Goal: Task Accomplishment & Management: Complete application form

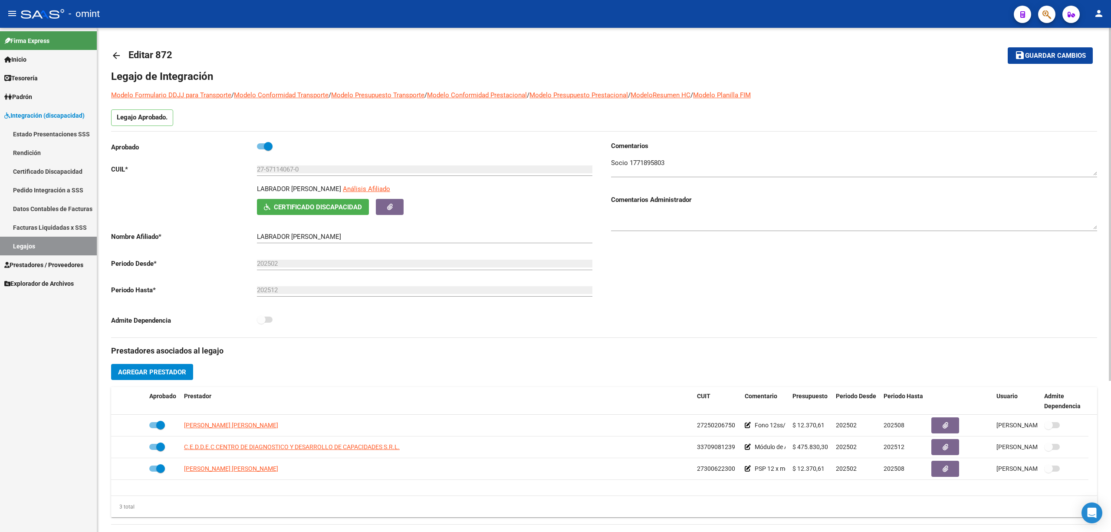
click at [112, 53] on mat-icon "arrow_back" at bounding box center [116, 55] width 10 height 10
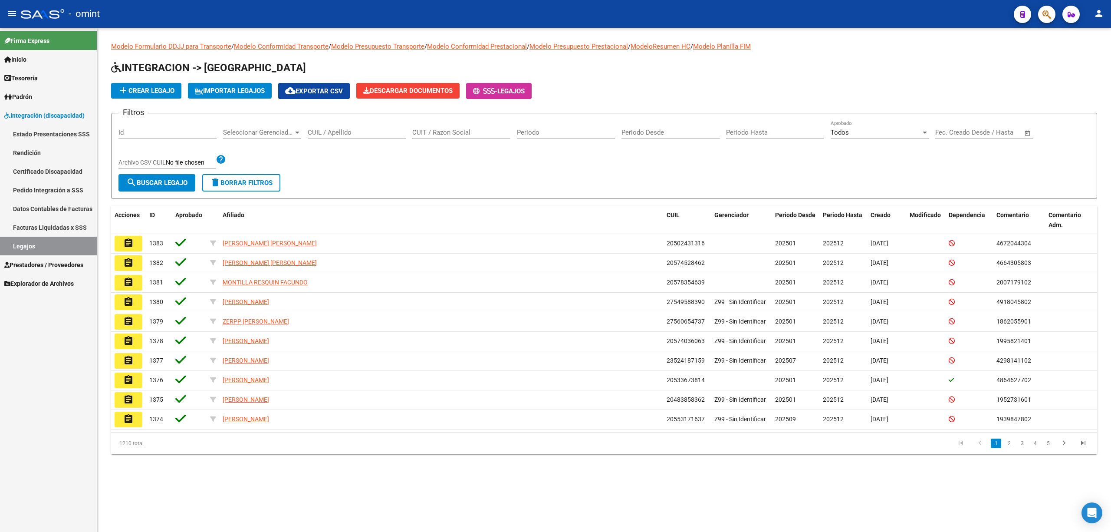
click at [355, 130] on input "CUIL / Apellido" at bounding box center [357, 132] width 98 height 8
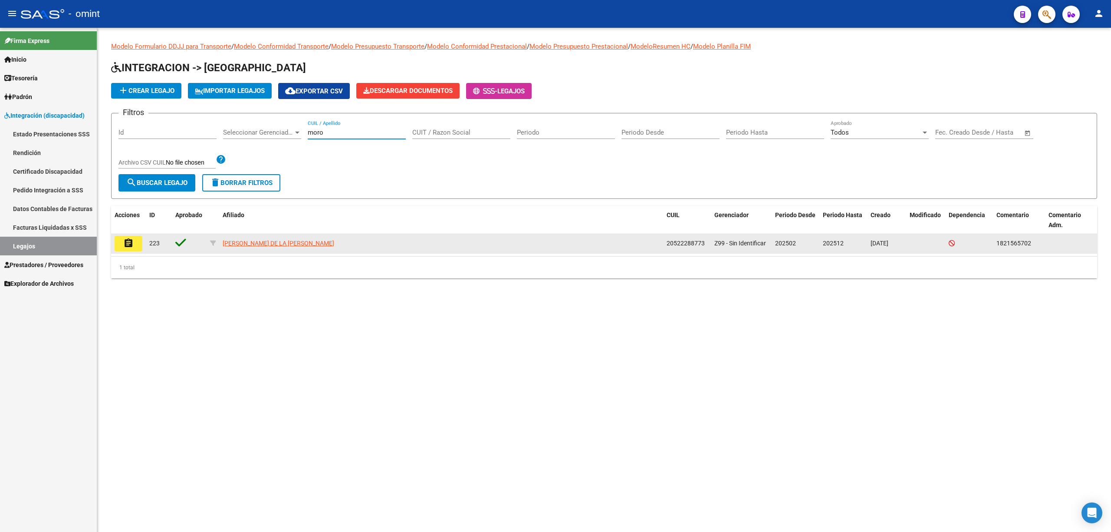
type input "moro"
click at [115, 242] on datatable-body-cell "assignment" at bounding box center [128, 243] width 35 height 19
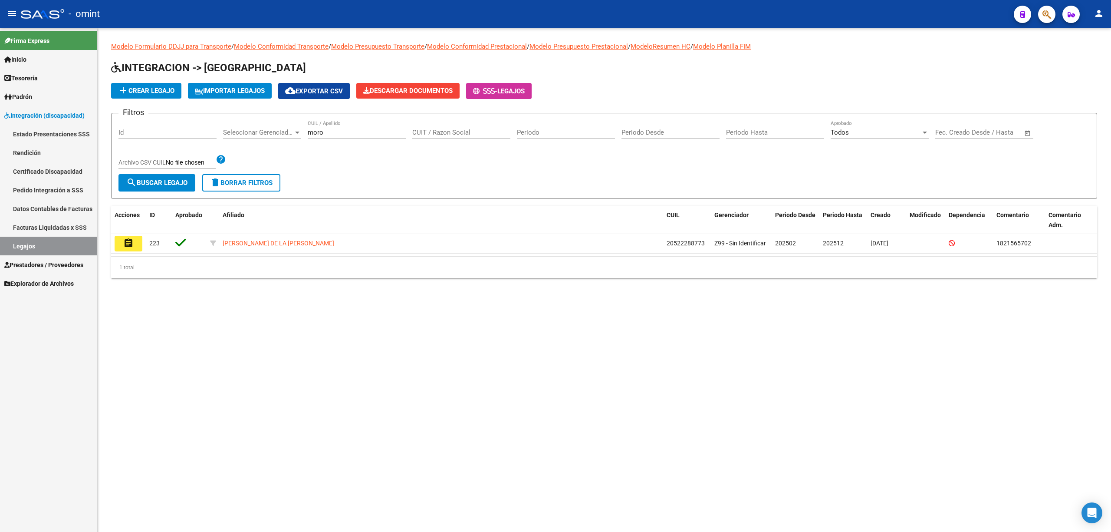
click at [132, 243] on mat-icon "assignment" at bounding box center [128, 243] width 10 height 10
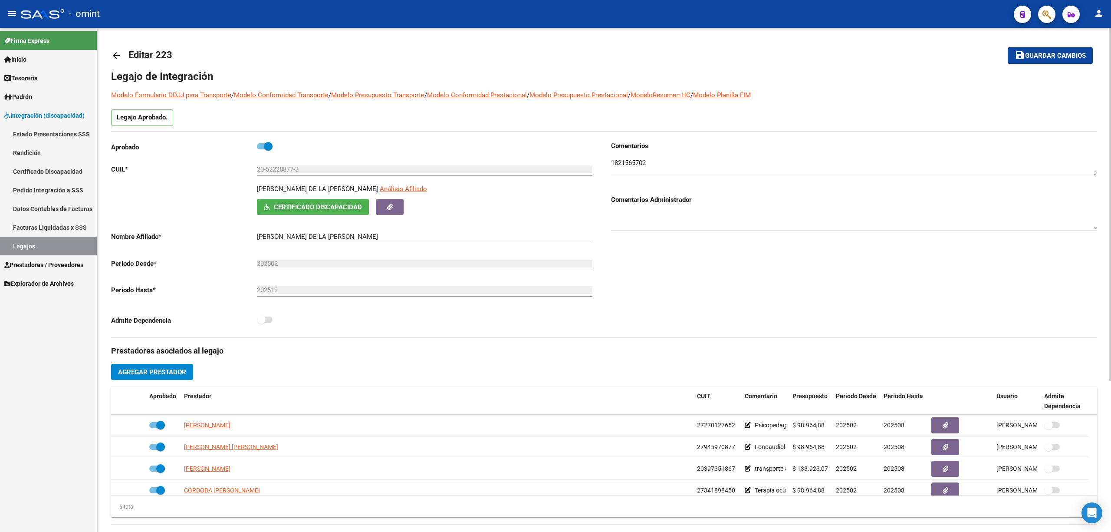
click at [645, 154] on div at bounding box center [854, 164] width 486 height 26
drag, startPoint x: 645, startPoint y: 154, endPoint x: 620, endPoint y: 164, distance: 26.8
click at [644, 154] on div at bounding box center [854, 164] width 486 height 26
click at [620, 164] on textarea at bounding box center [854, 166] width 486 height 17
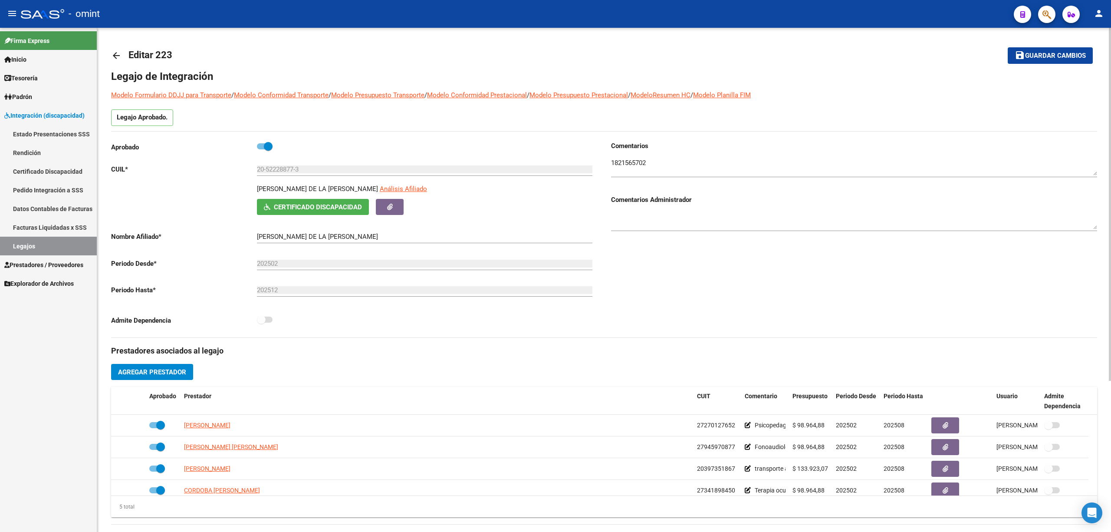
drag, startPoint x: 485, startPoint y: 174, endPoint x: 556, endPoint y: 151, distance: 74.3
click at [705, 278] on div "Comentarios Comentarios Administrador" at bounding box center [850, 239] width 493 height 196
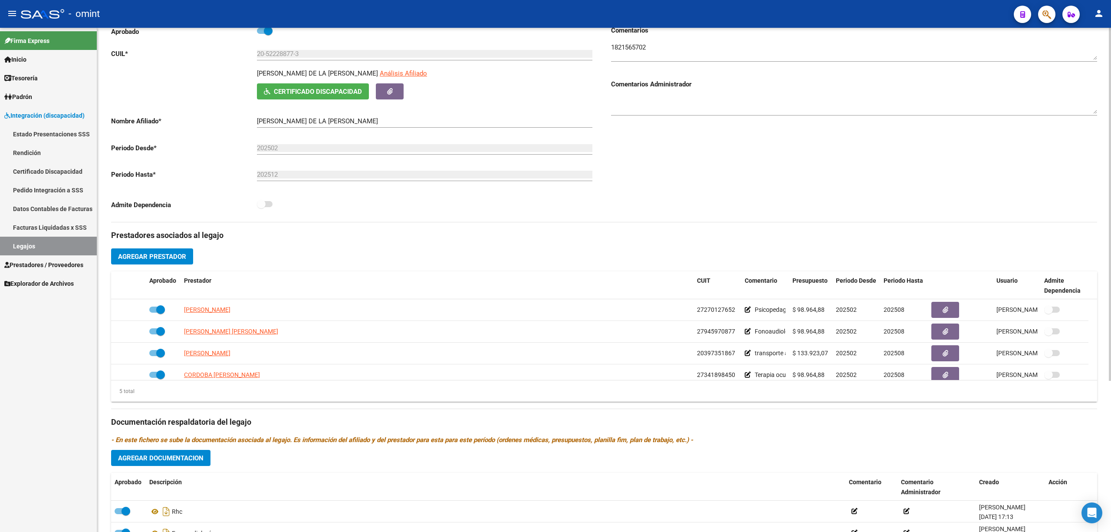
click at [632, 46] on textarea at bounding box center [854, 51] width 486 height 17
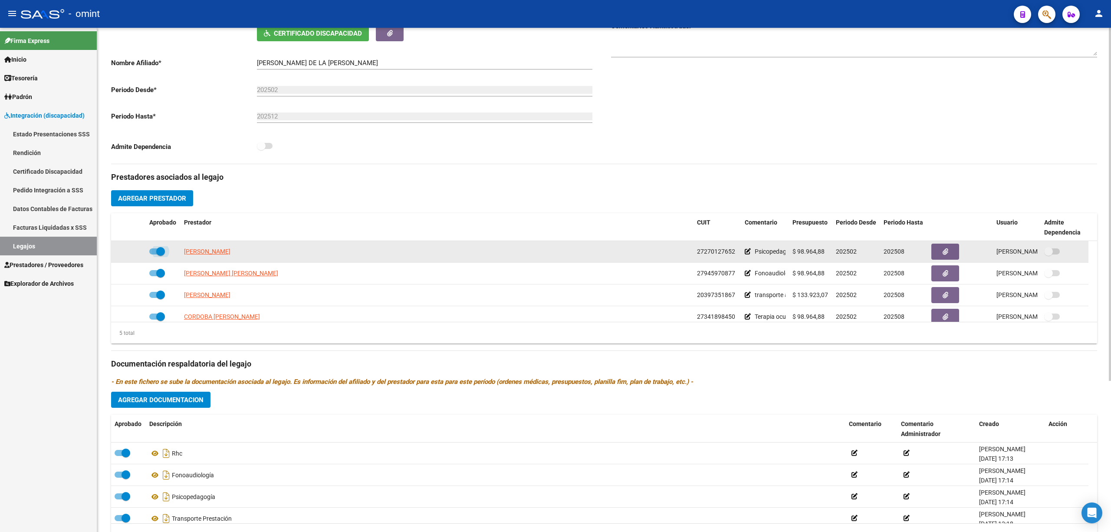
click at [153, 252] on span at bounding box center [157, 251] width 16 height 6
click at [153, 254] on input "checkbox" at bounding box center [153, 254] width 0 height 0
checkbox input "false"
click at [131, 250] on icon at bounding box center [133, 251] width 6 height 6
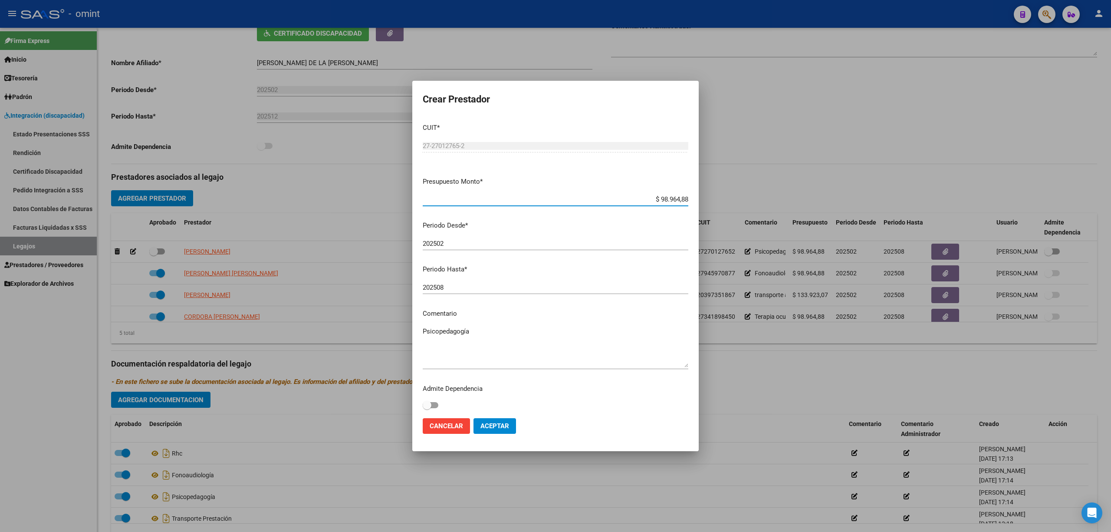
click at [451, 290] on input "202508" at bounding box center [556, 287] width 266 height 8
type input "202512"
click at [503, 434] on mat-dialog-actions "Cancelar Aceptar" at bounding box center [556, 426] width 266 height 30
click at [500, 426] on span "Aceptar" at bounding box center [494, 426] width 29 height 8
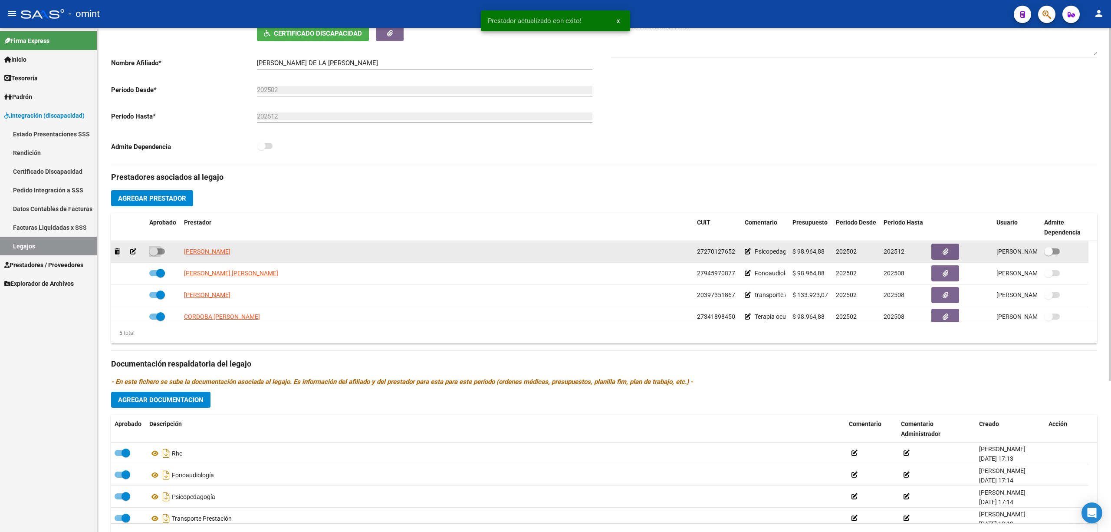
click at [156, 252] on span at bounding box center [153, 251] width 9 height 9
click at [154, 254] on input "checkbox" at bounding box center [153, 254] width 0 height 0
checkbox input "true"
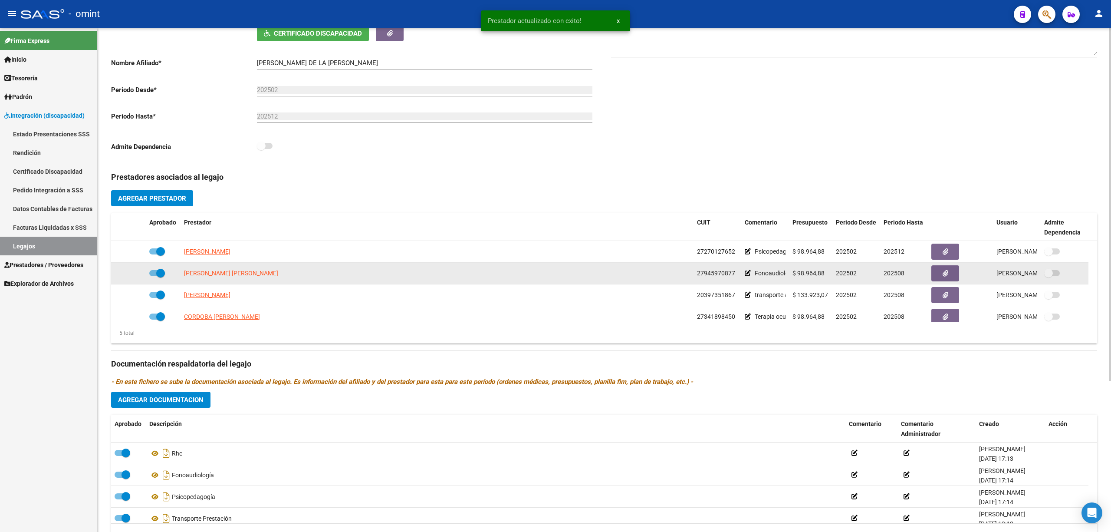
click at [165, 275] on div at bounding box center [163, 273] width 28 height 11
click at [162, 275] on span at bounding box center [160, 273] width 9 height 9
click at [154, 276] on input "checkbox" at bounding box center [153, 276] width 0 height 0
checkbox input "false"
click at [134, 273] on icon at bounding box center [133, 273] width 6 height 6
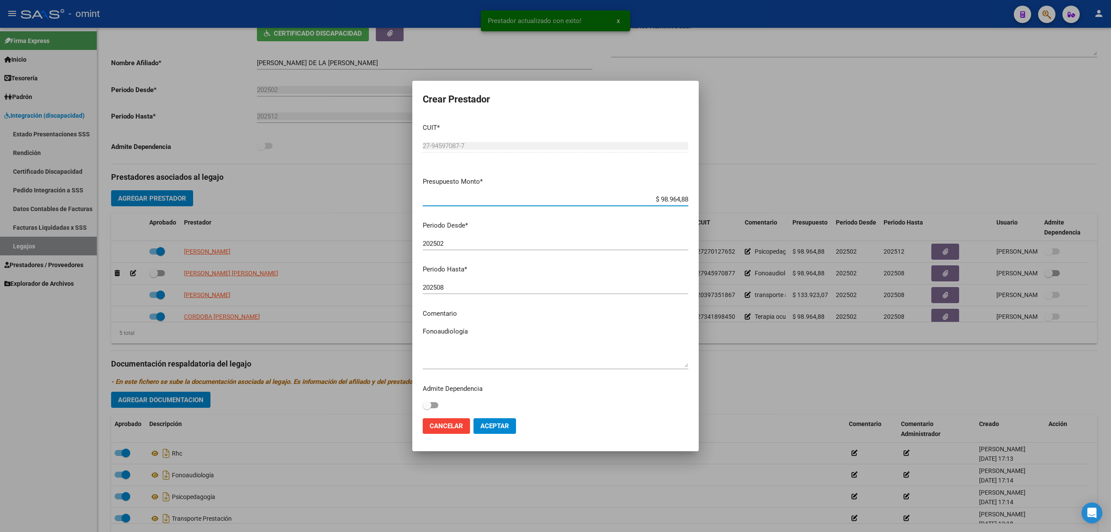
click at [458, 287] on input "202508" at bounding box center [556, 287] width 266 height 8
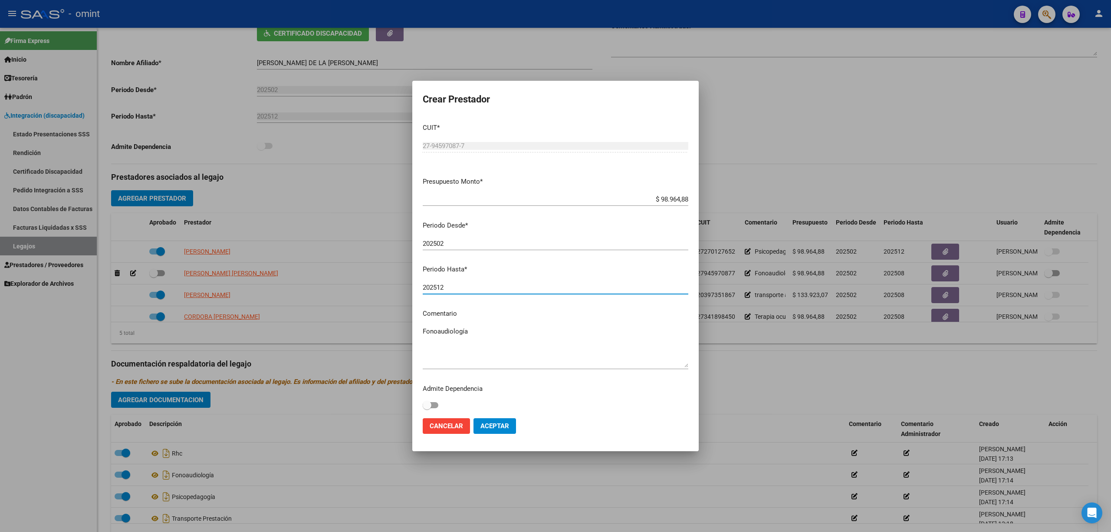
type input "202512"
click at [499, 431] on button "Aceptar" at bounding box center [494, 426] width 43 height 16
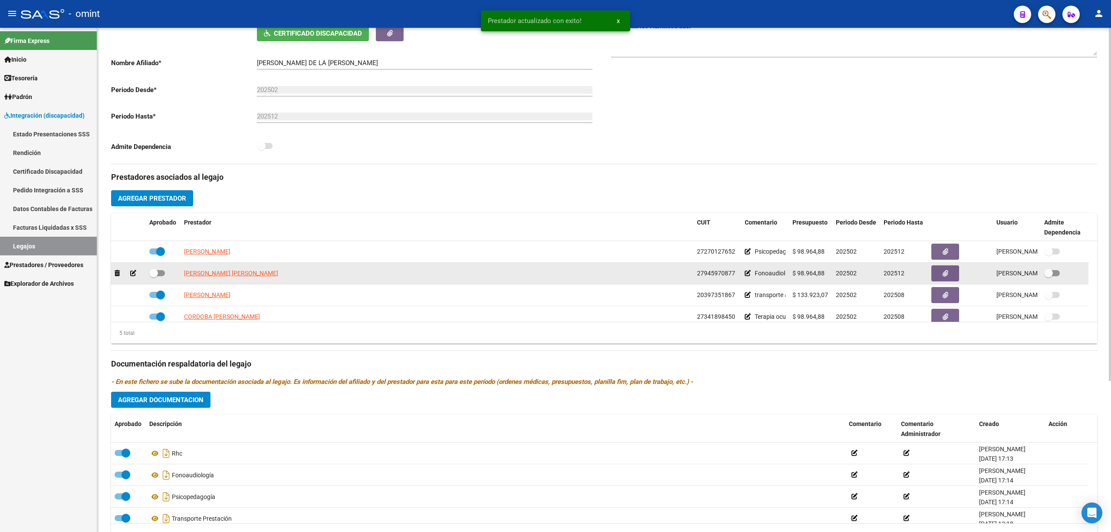
click at [160, 275] on span at bounding box center [157, 273] width 16 height 6
click at [154, 276] on input "checkbox" at bounding box center [153, 276] width 0 height 0
checkbox input "true"
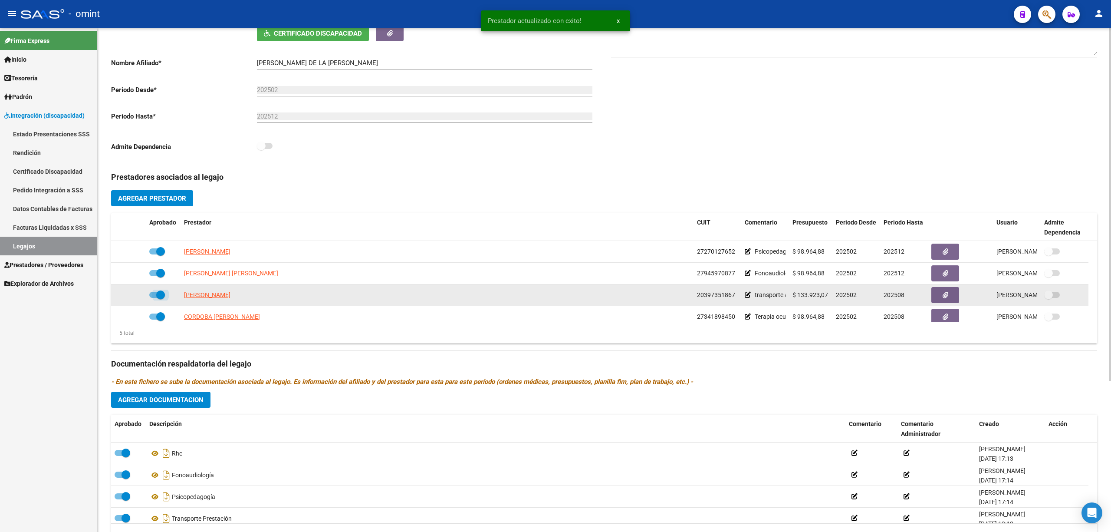
click at [157, 297] on span at bounding box center [160, 294] width 9 height 9
click at [154, 298] on input "checkbox" at bounding box center [153, 298] width 0 height 0
checkbox input "false"
click at [132, 295] on icon at bounding box center [133, 295] width 6 height 6
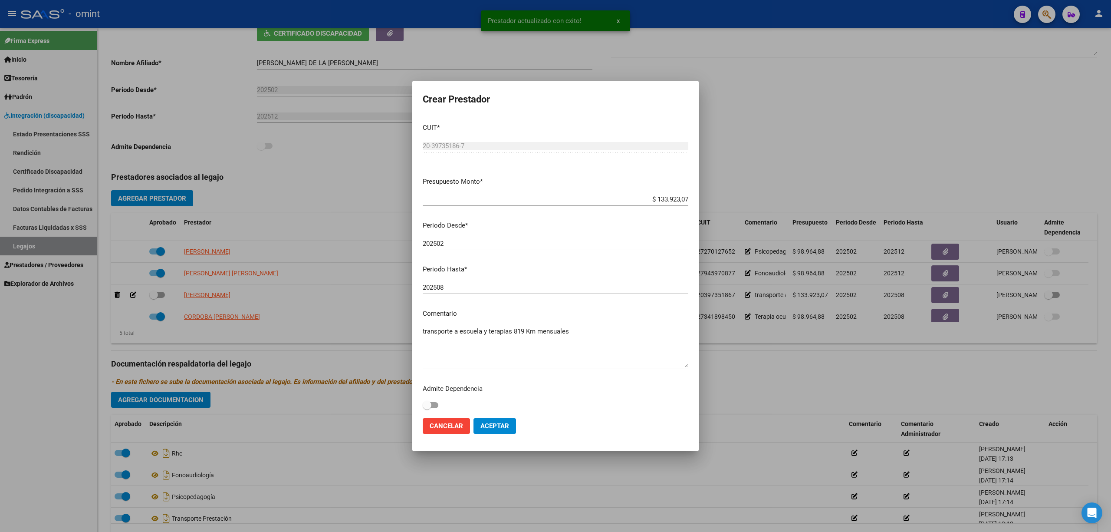
drag, startPoint x: 454, startPoint y: 294, endPoint x: 450, endPoint y: 285, distance: 9.9
click at [454, 293] on div "202508 Ingresar el periodo" at bounding box center [556, 291] width 266 height 21
click at [450, 282] on div "202508 Ingresar el periodo" at bounding box center [556, 287] width 266 height 13
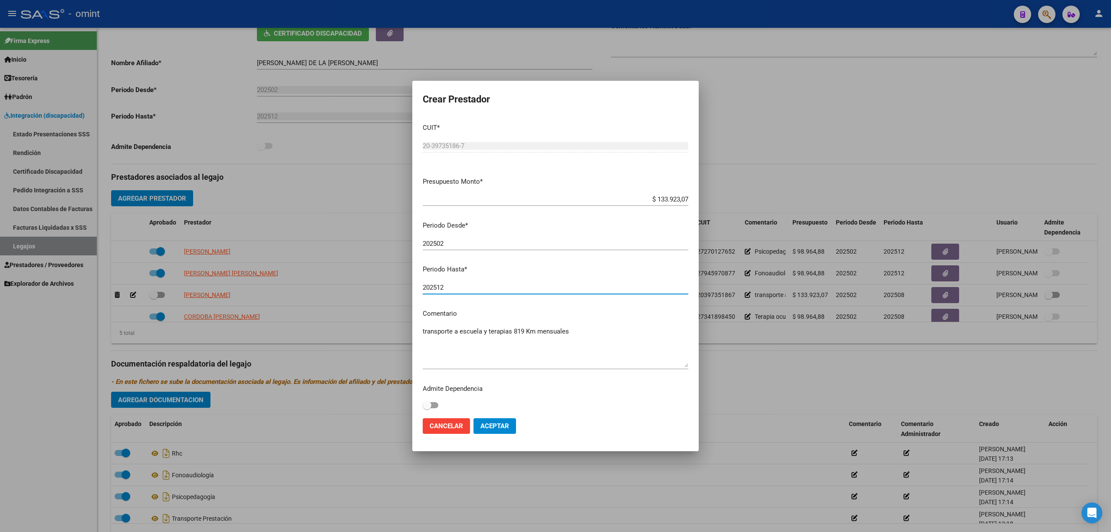
type input "202512"
click at [503, 424] on span "Aceptar" at bounding box center [494, 426] width 29 height 8
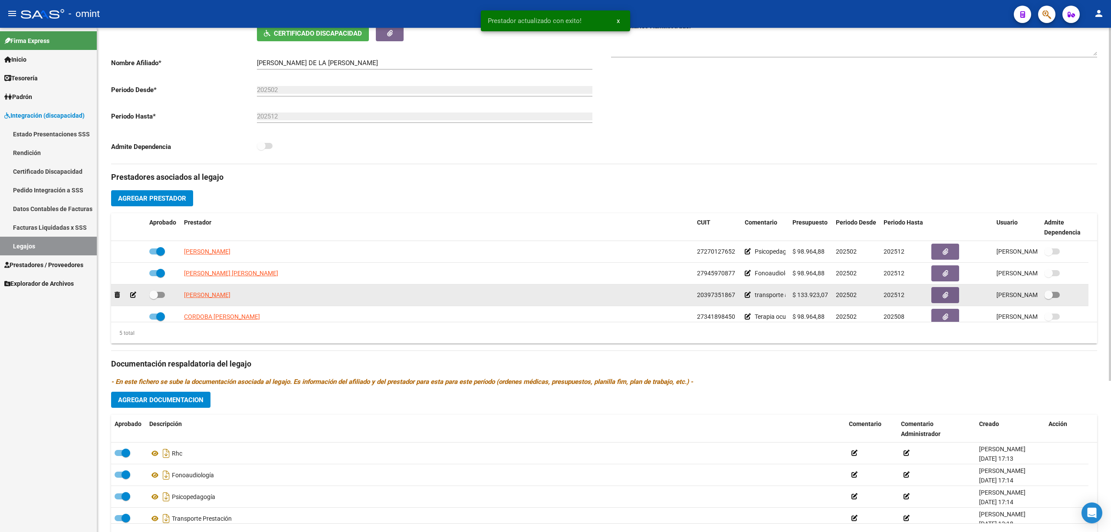
click at [153, 295] on span at bounding box center [153, 294] width 9 height 9
click at [153, 298] on input "checkbox" at bounding box center [153, 298] width 0 height 0
checkbox input "true"
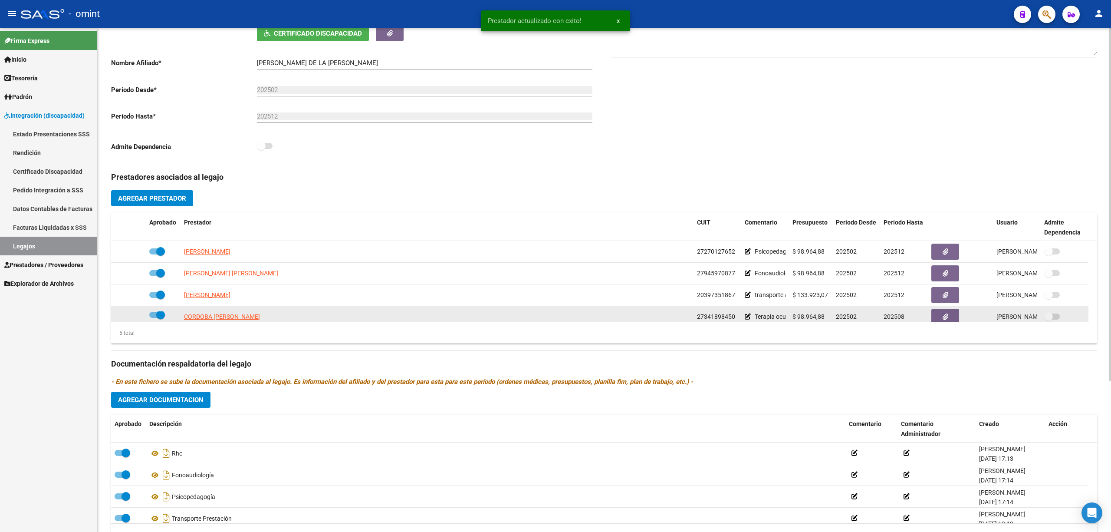
scroll to position [2, 0]
click at [160, 319] on label at bounding box center [157, 314] width 16 height 10
click at [154, 318] on input "checkbox" at bounding box center [153, 317] width 0 height 0
checkbox input "false"
click at [132, 316] on icon at bounding box center [133, 316] width 6 height 6
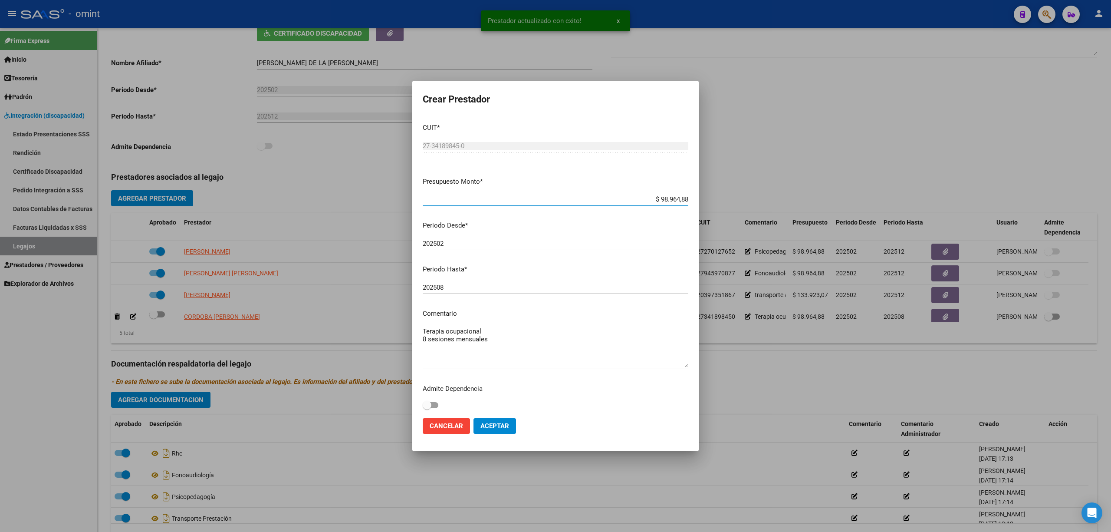
click at [447, 287] on input "202508" at bounding box center [556, 287] width 266 height 8
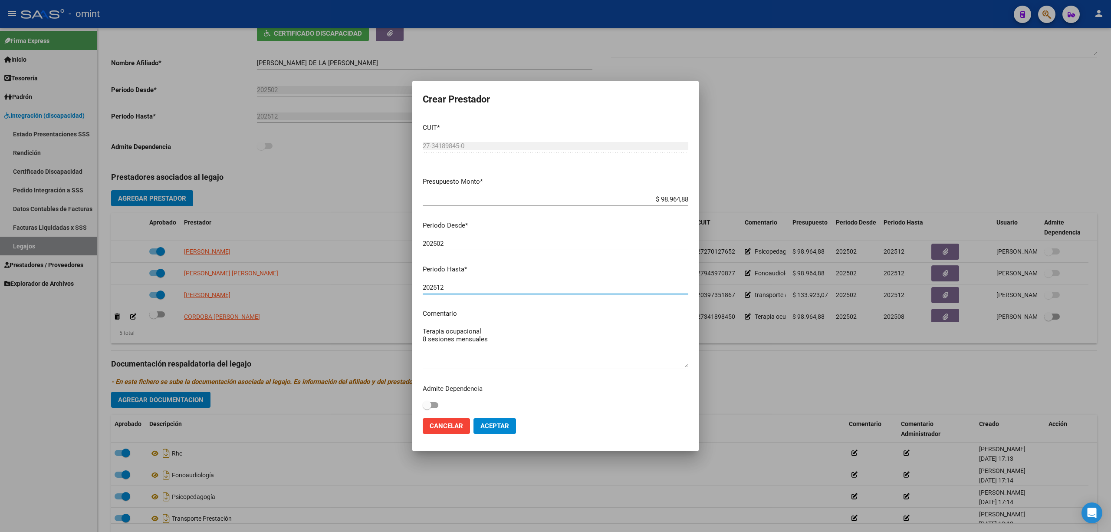
type input "202512"
click at [488, 431] on button "Aceptar" at bounding box center [494, 426] width 43 height 16
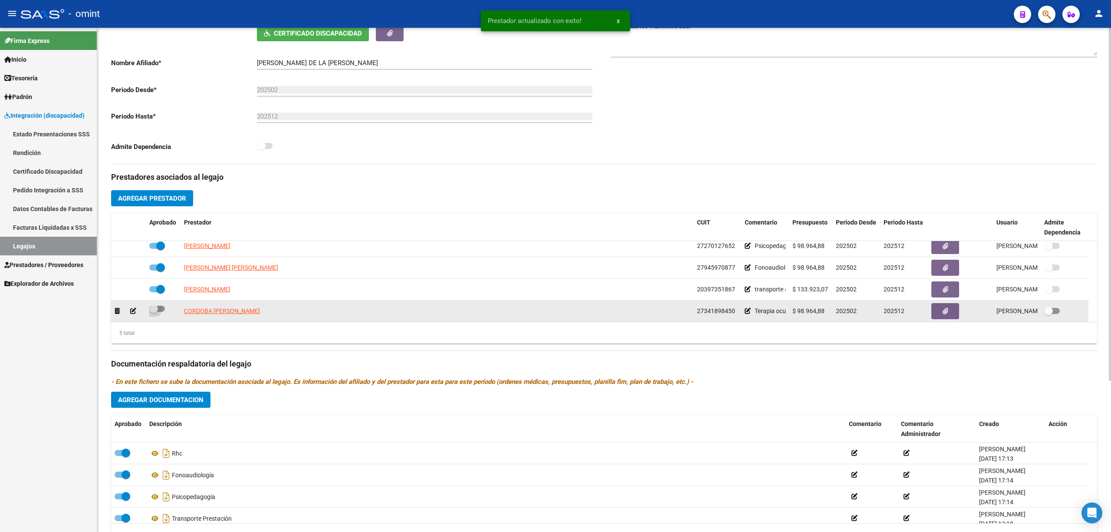
click at [152, 309] on span at bounding box center [153, 308] width 9 height 9
click at [153, 312] on input "checkbox" at bounding box center [153, 312] width 0 height 0
checkbox input "true"
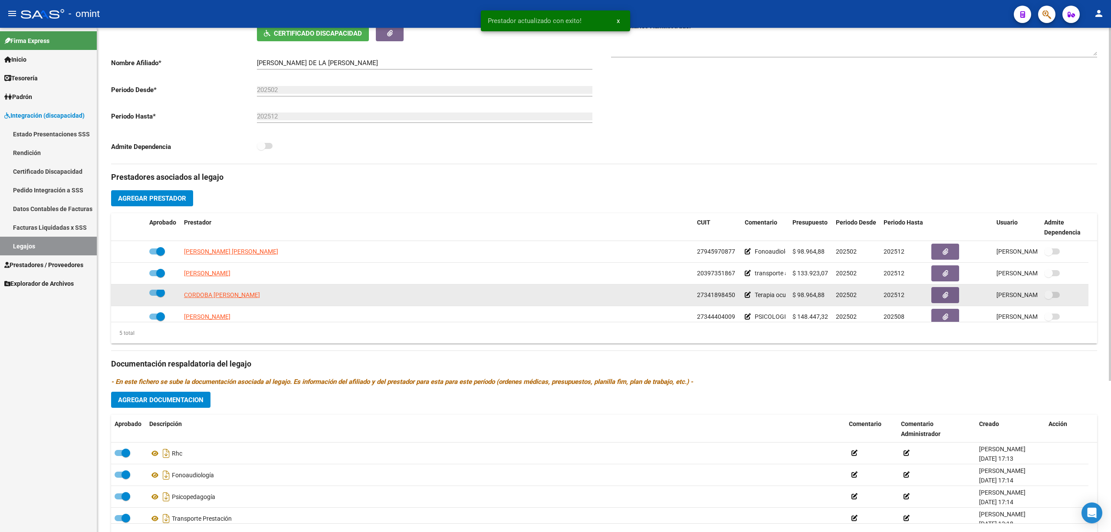
scroll to position [30, 0]
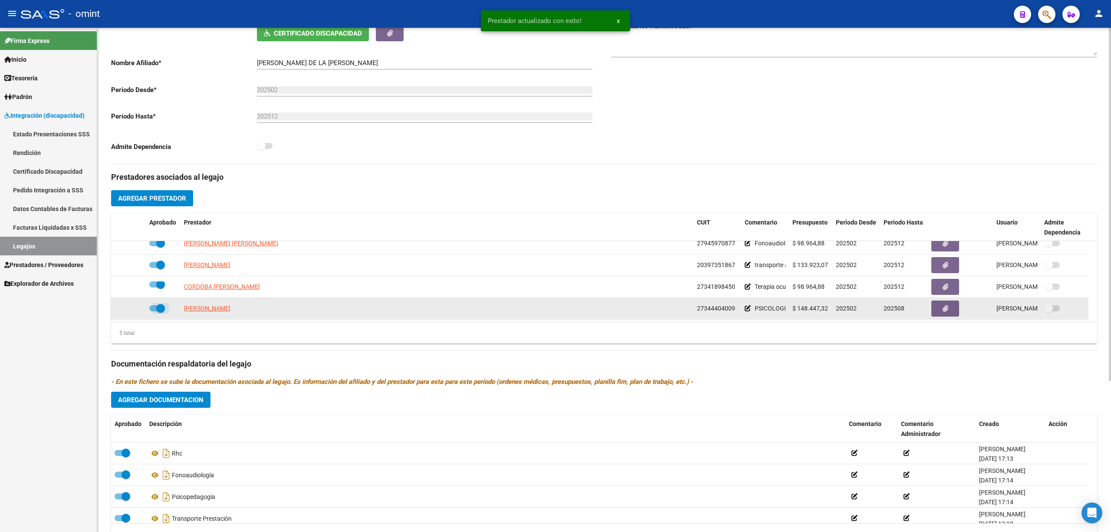
click at [157, 308] on span at bounding box center [160, 308] width 9 height 9
click at [154, 311] on input "checkbox" at bounding box center [153, 311] width 0 height 0
checkbox input "false"
click at [130, 307] on icon at bounding box center [133, 308] width 6 height 6
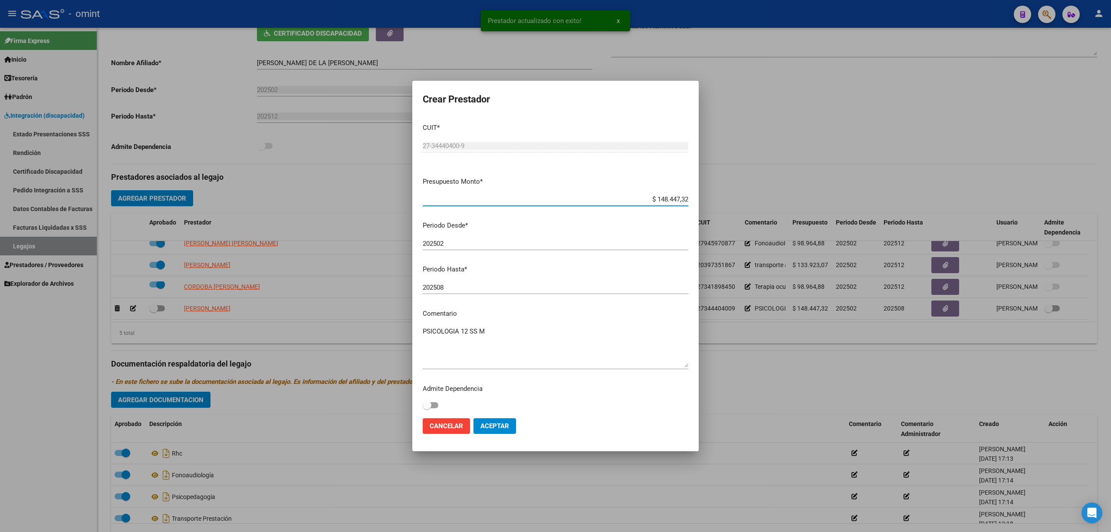
click at [451, 283] on input "202508" at bounding box center [556, 287] width 266 height 8
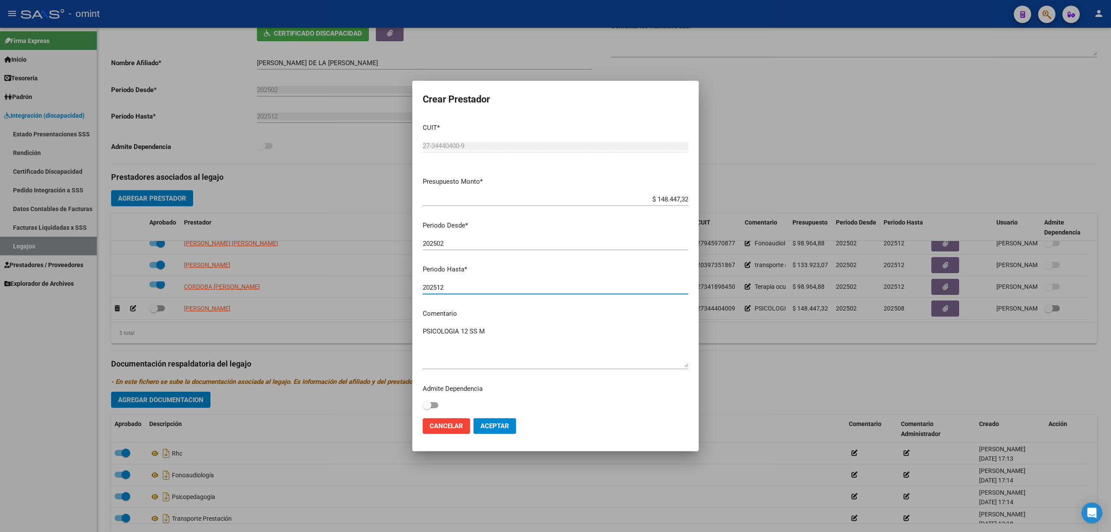
type input "202512"
click at [501, 436] on mat-dialog-actions "Cancelar Aceptar" at bounding box center [556, 426] width 266 height 30
click at [499, 424] on span "Aceptar" at bounding box center [494, 426] width 29 height 8
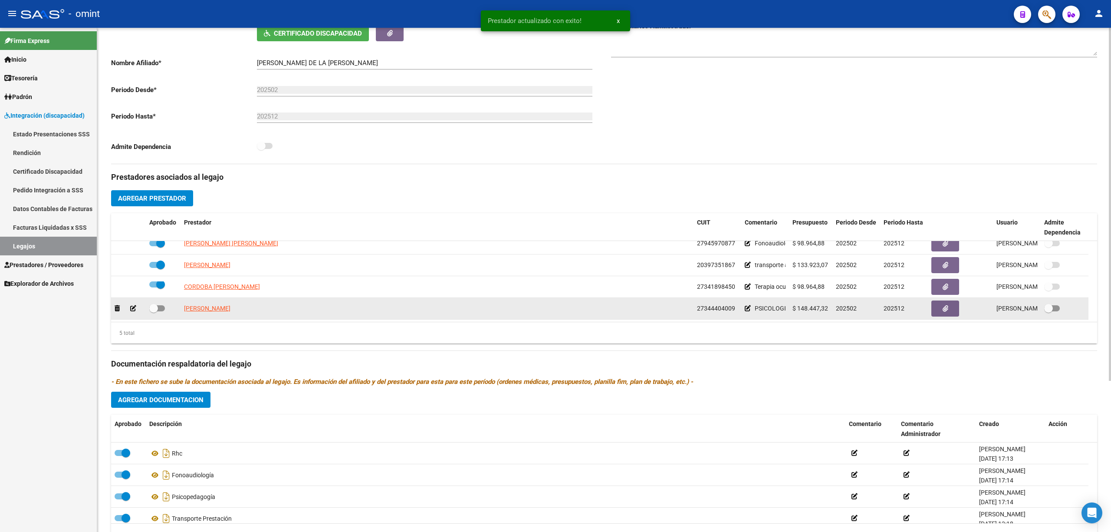
click at [165, 307] on div at bounding box center [163, 308] width 28 height 11
click at [157, 309] on span at bounding box center [153, 308] width 9 height 9
click at [154, 311] on input "checkbox" at bounding box center [153, 311] width 0 height 0
checkbox input "true"
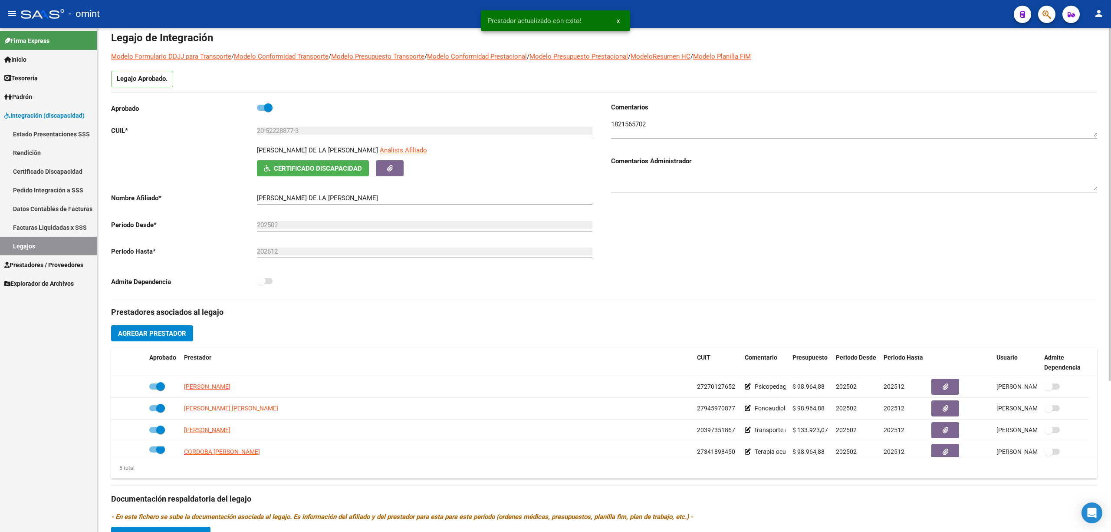
scroll to position [0, 0]
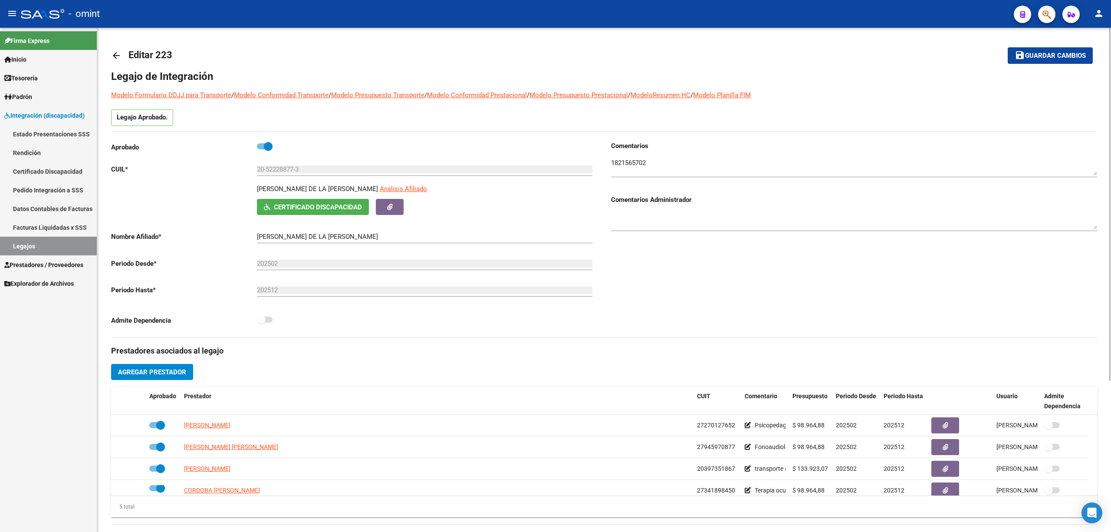
click at [109, 49] on div "arrow_back Editar 223 save Guardar cambios Legajo de Integración Modelo Formula…" at bounding box center [604, 387] width 1014 height 718
click at [114, 54] on mat-icon "arrow_back" at bounding box center [116, 55] width 10 height 10
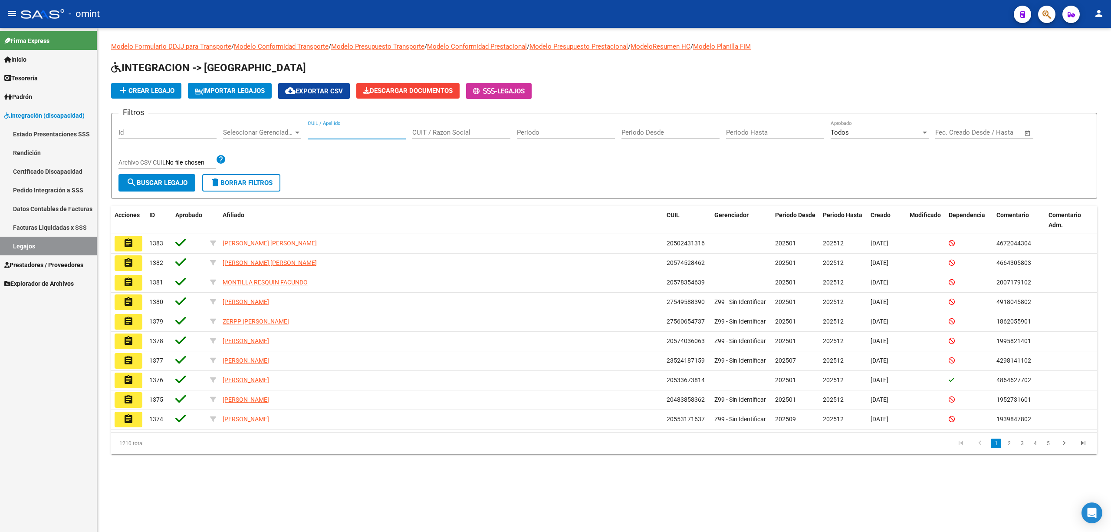
click at [355, 132] on input "CUIL / Apellido" at bounding box center [357, 132] width 98 height 8
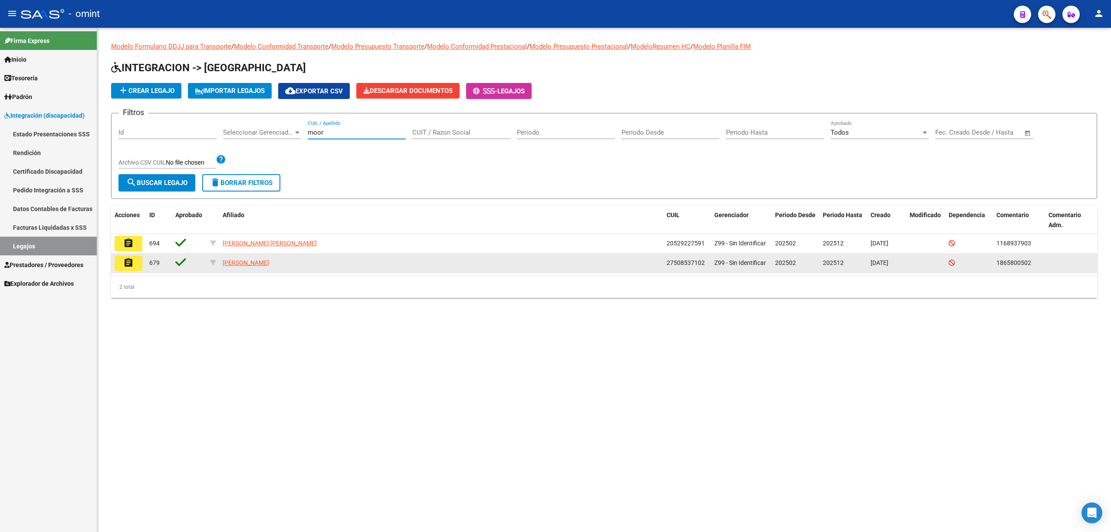
type input "moor"
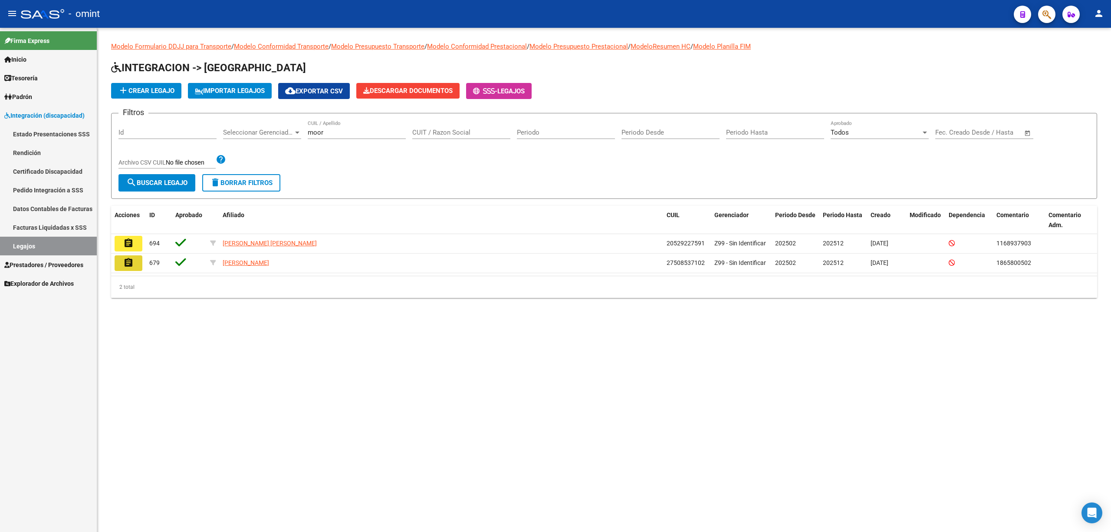
drag, startPoint x: 129, startPoint y: 259, endPoint x: 135, endPoint y: 261, distance: 6.5
click at [134, 261] on button "assignment" at bounding box center [129, 263] width 28 height 16
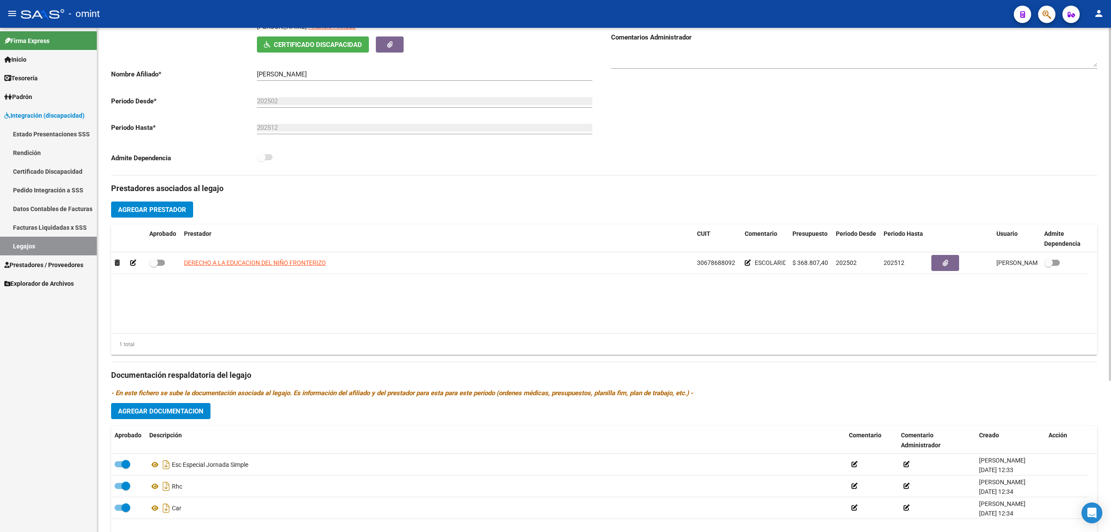
scroll to position [215, 0]
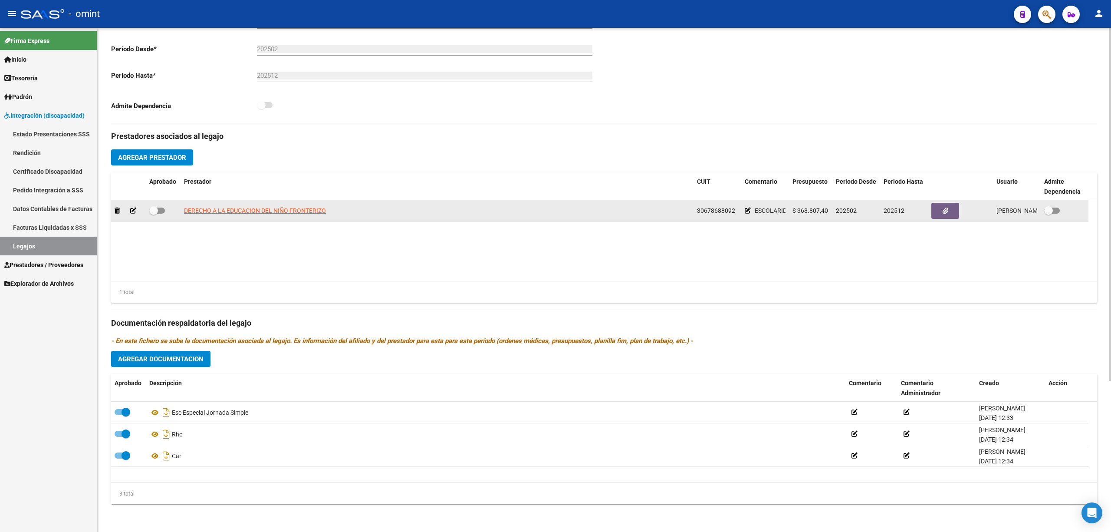
click at [162, 209] on span at bounding box center [157, 210] width 16 height 6
click at [154, 214] on input "checkbox" at bounding box center [153, 214] width 0 height 0
checkbox input "true"
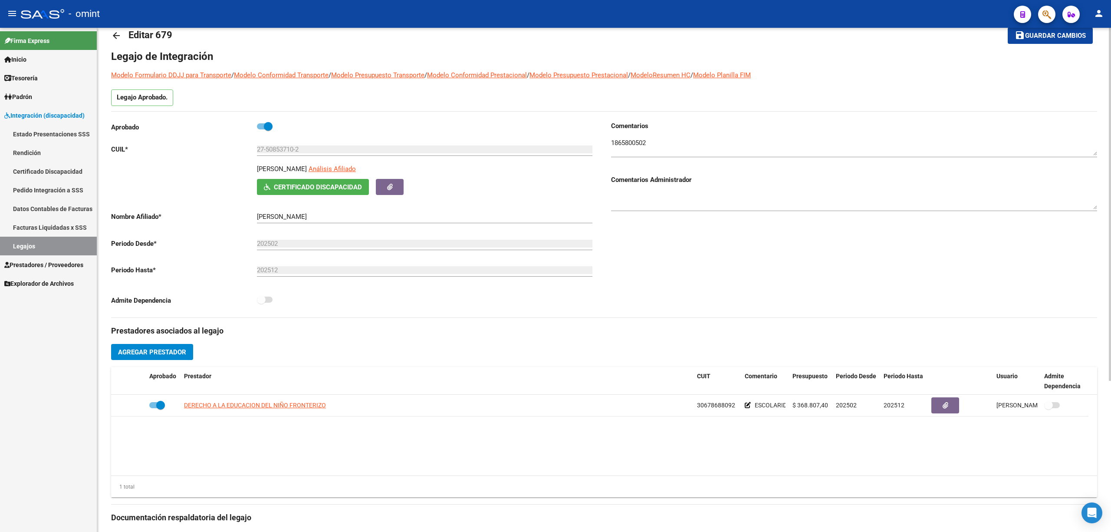
scroll to position [0, 0]
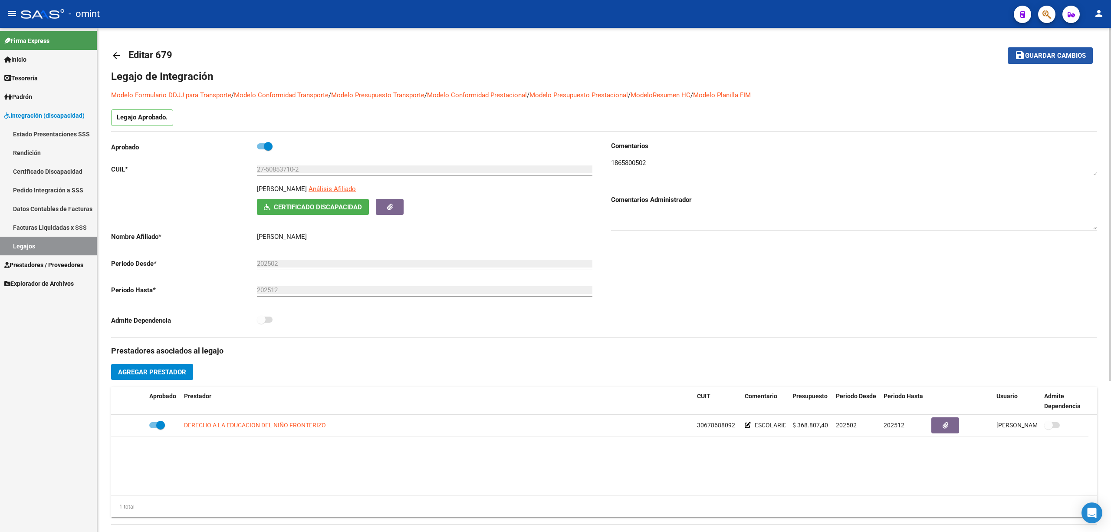
drag, startPoint x: 1050, startPoint y: 61, endPoint x: 1031, endPoint y: 69, distance: 21.0
click at [1051, 61] on button "save Guardar cambios" at bounding box center [1050, 55] width 85 height 16
click at [109, 44] on div "arrow_back Editar 679 save Guardar cambios Legajo de Integración Modelo Formula…" at bounding box center [604, 387] width 1014 height 718
click at [115, 53] on mat-icon "arrow_back" at bounding box center [116, 55] width 10 height 10
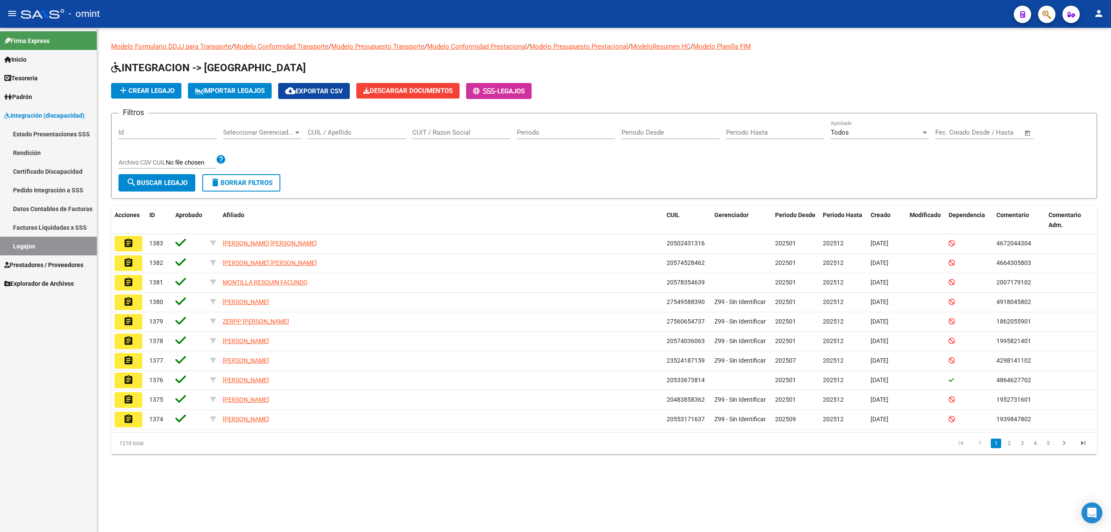
click at [344, 119] on form "Filtros Id Seleccionar Gerenciador Seleccionar Gerenciador CUIL / Apellido CUIT…" at bounding box center [604, 156] width 986 height 86
click at [341, 131] on input "CUIL / Apellido" at bounding box center [357, 132] width 98 height 8
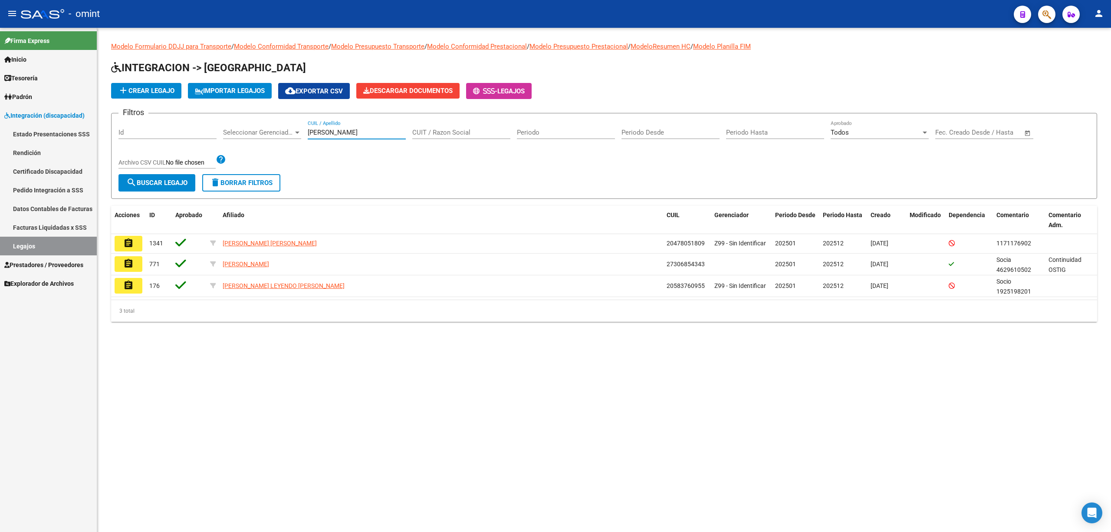
drag, startPoint x: 333, startPoint y: 132, endPoint x: 290, endPoint y: 133, distance: 43.4
click at [290, 133] on div "Filtros Id Seleccionar Gerenciador Seleccionar Gerenciador [PERSON_NAME] / Apel…" at bounding box center [603, 147] width 971 height 54
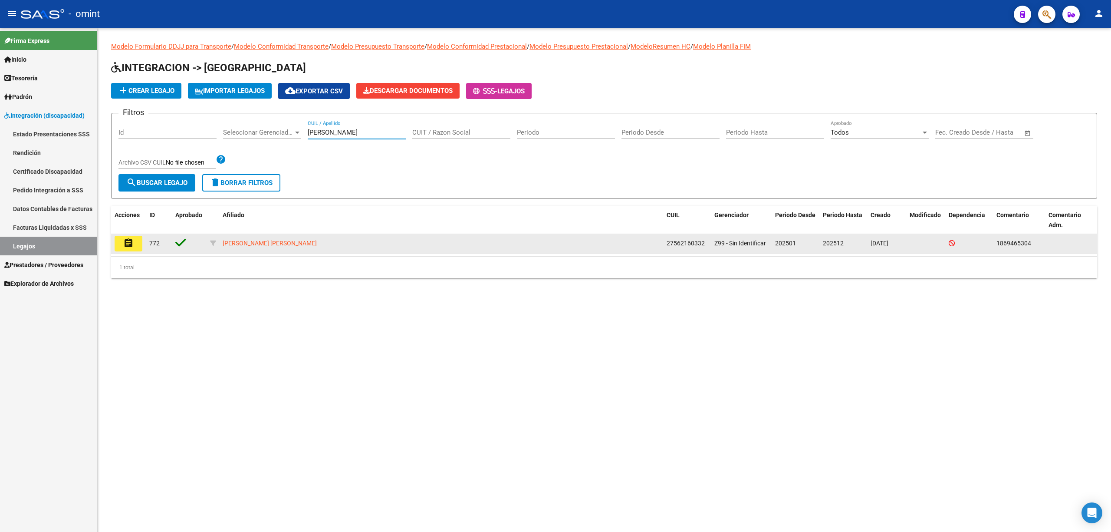
type input "[PERSON_NAME]"
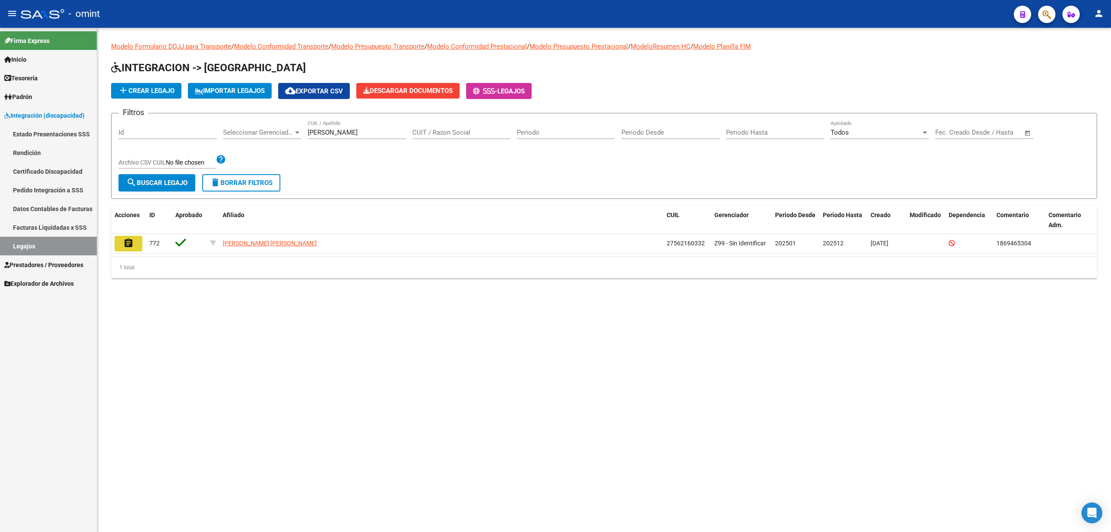
drag, startPoint x: 129, startPoint y: 246, endPoint x: 134, endPoint y: 252, distance: 7.1
click at [131, 246] on mat-icon "assignment" at bounding box center [128, 243] width 10 height 10
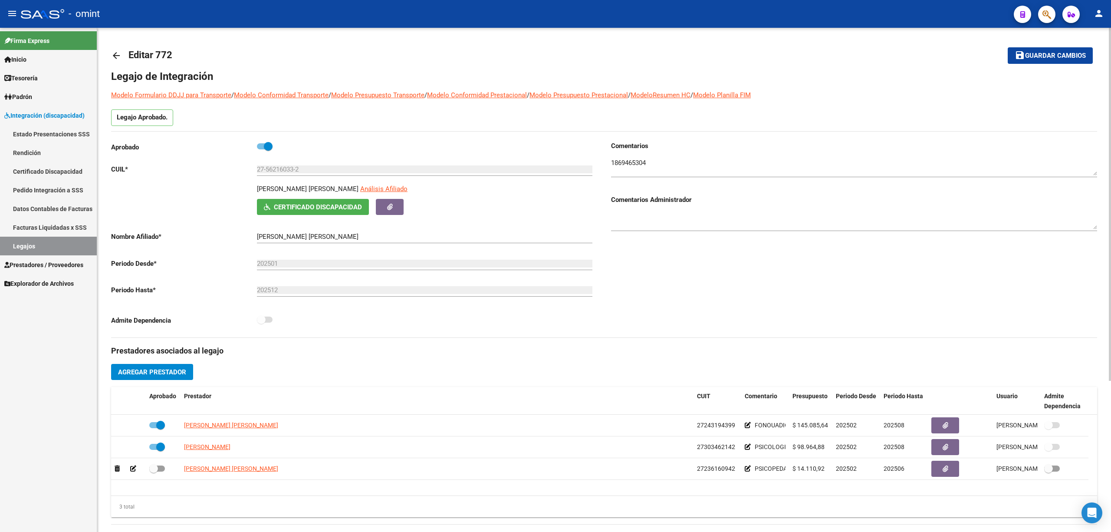
scroll to position [215, 0]
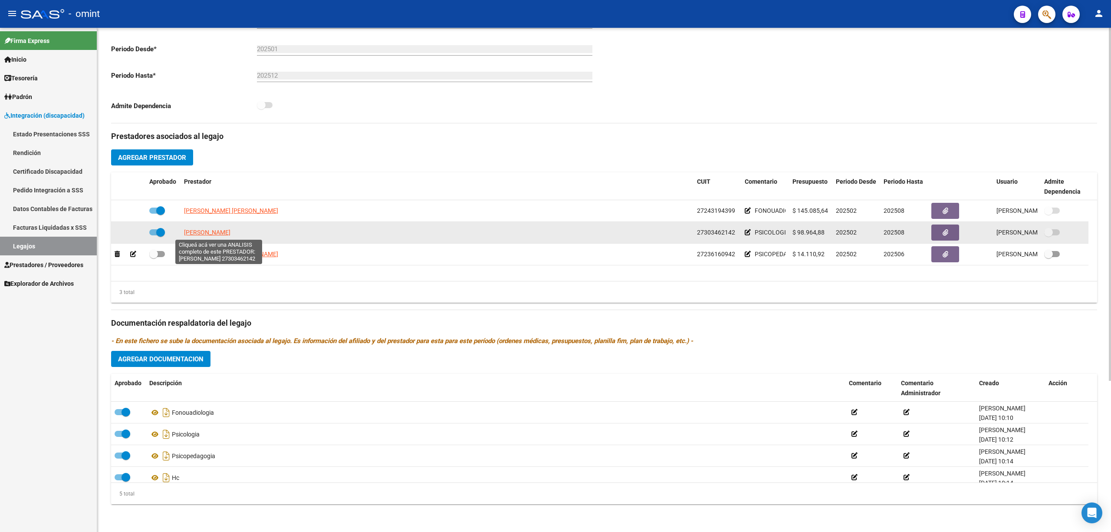
click at [202, 234] on span "[PERSON_NAME]" at bounding box center [207, 232] width 46 height 7
type textarea "27303462142"
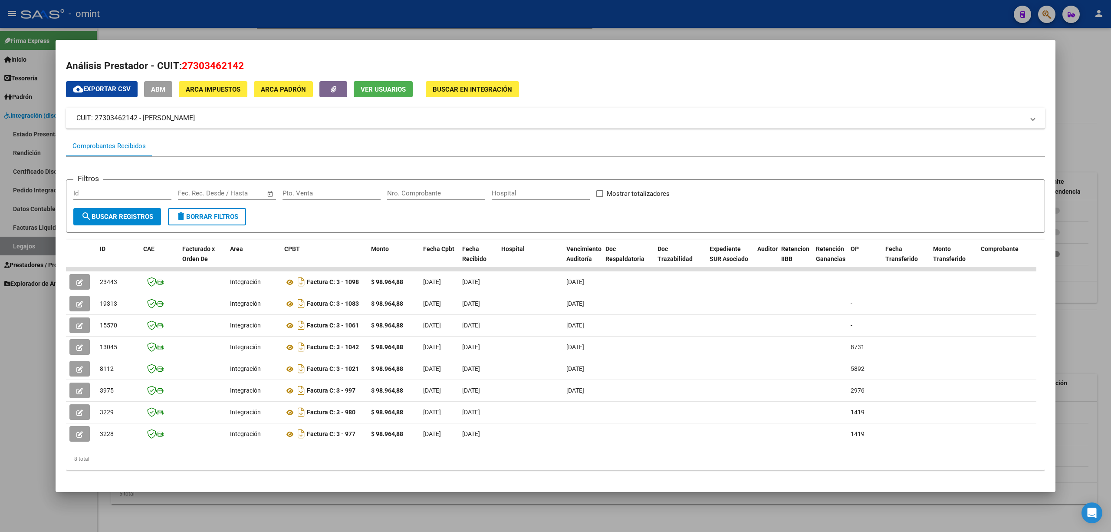
drag, startPoint x: 302, startPoint y: 444, endPoint x: 547, endPoint y: 467, distance: 245.8
click at [565, 467] on div "ID CAE Facturado x Orden De Area CPBT Monto Fecha Cpbt Fecha Recibido Hospital …" at bounding box center [555, 355] width 979 height 230
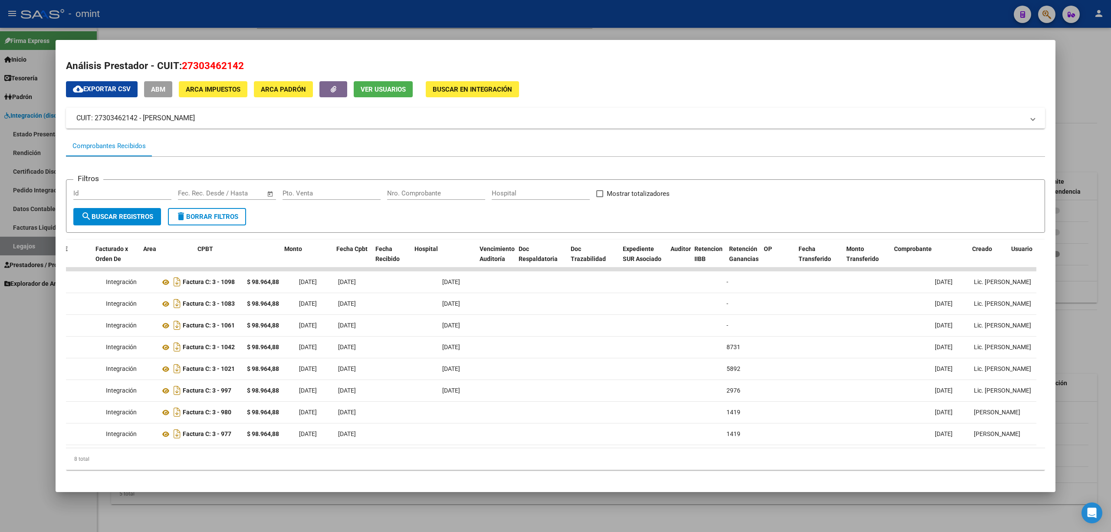
scroll to position [0, 0]
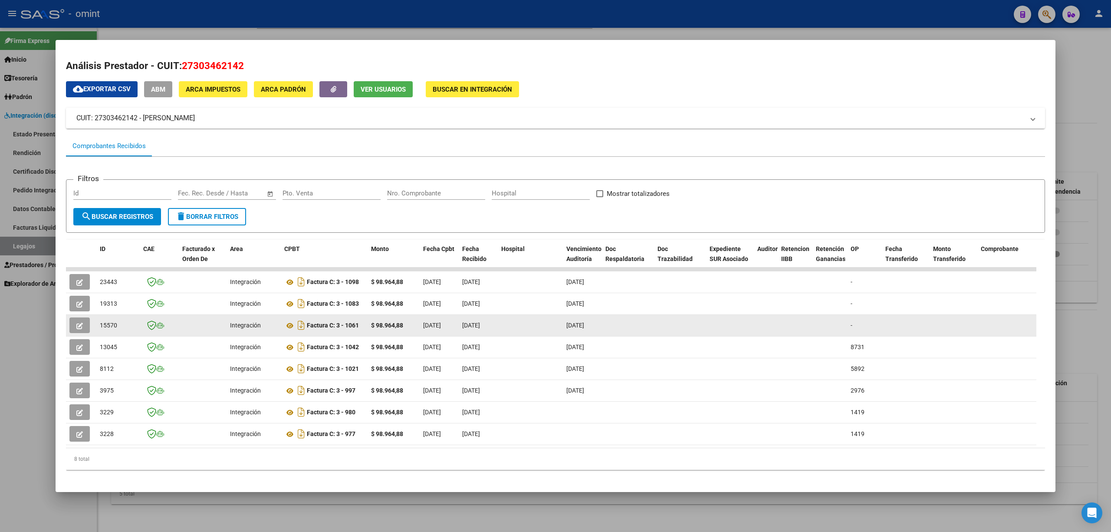
click at [63, 321] on mat-dialog-content "Análisis Prestador - CUIT: 27303462142 cloud_download Exportar CSV ABM ARCA Imp…" at bounding box center [556, 265] width 1000 height 431
click at [75, 322] on button "button" at bounding box center [79, 325] width 20 height 16
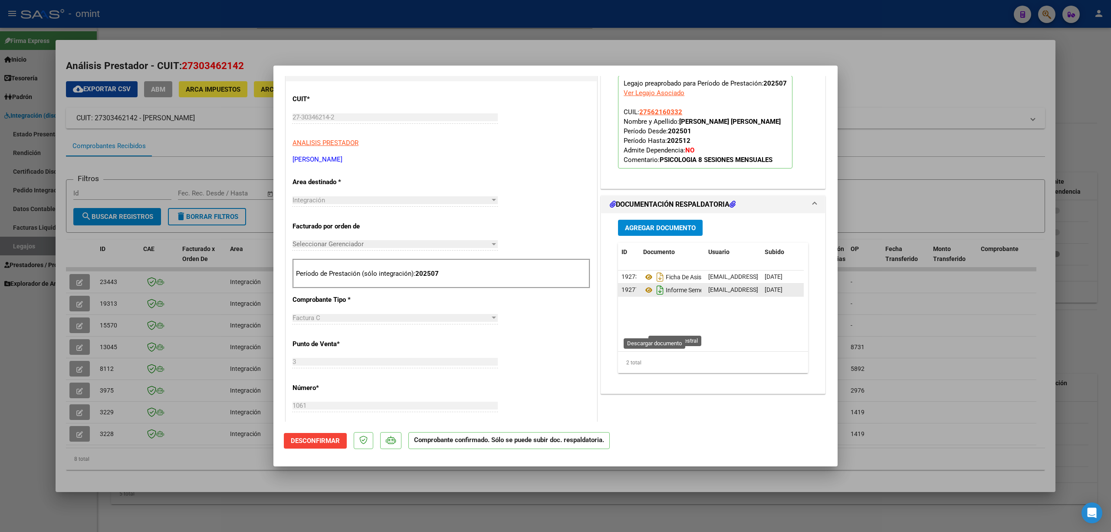
scroll to position [231, 0]
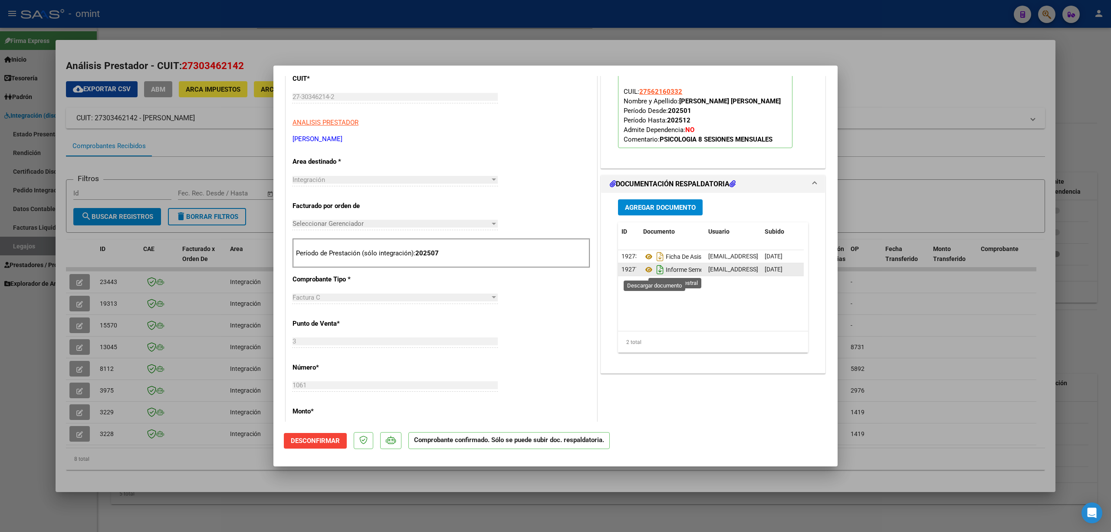
click at [654, 270] on icon "Descargar documento" at bounding box center [659, 270] width 11 height 14
click at [200, 333] on div at bounding box center [555, 266] width 1111 height 532
type input "$ 0,00"
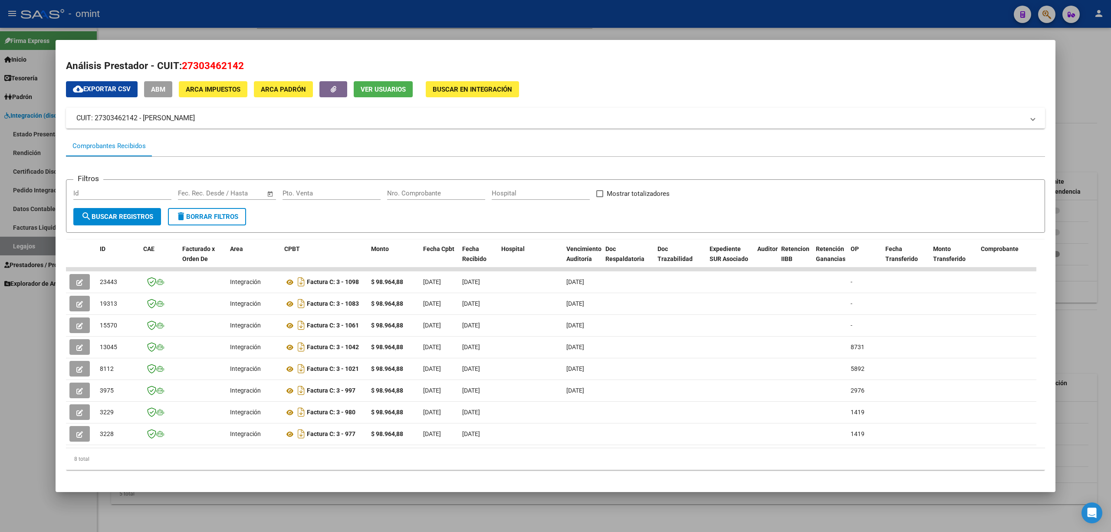
click at [491, 18] on div at bounding box center [555, 266] width 1111 height 532
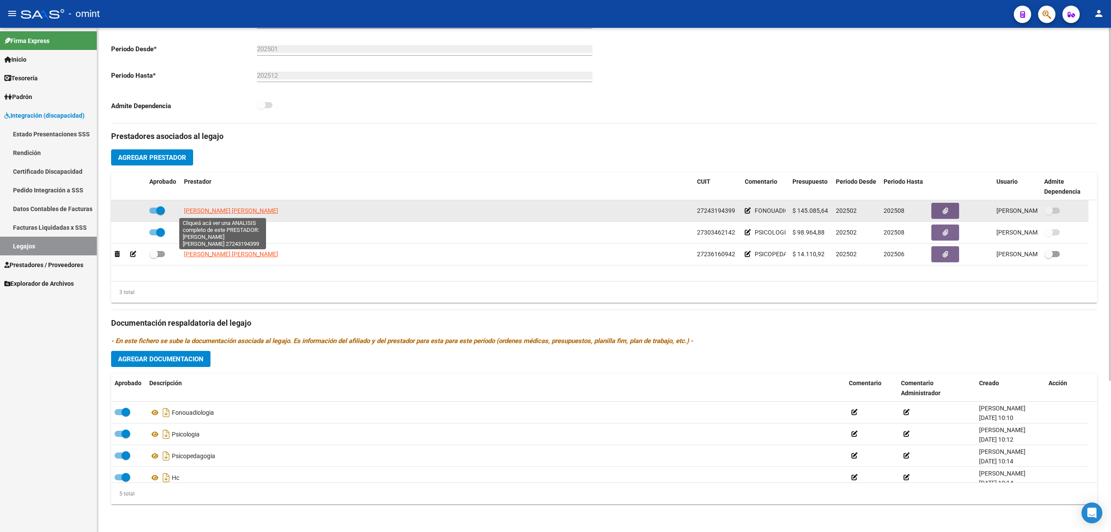
click at [220, 208] on span "[PERSON_NAME] [PERSON_NAME]" at bounding box center [231, 210] width 94 height 7
type textarea "27243194399"
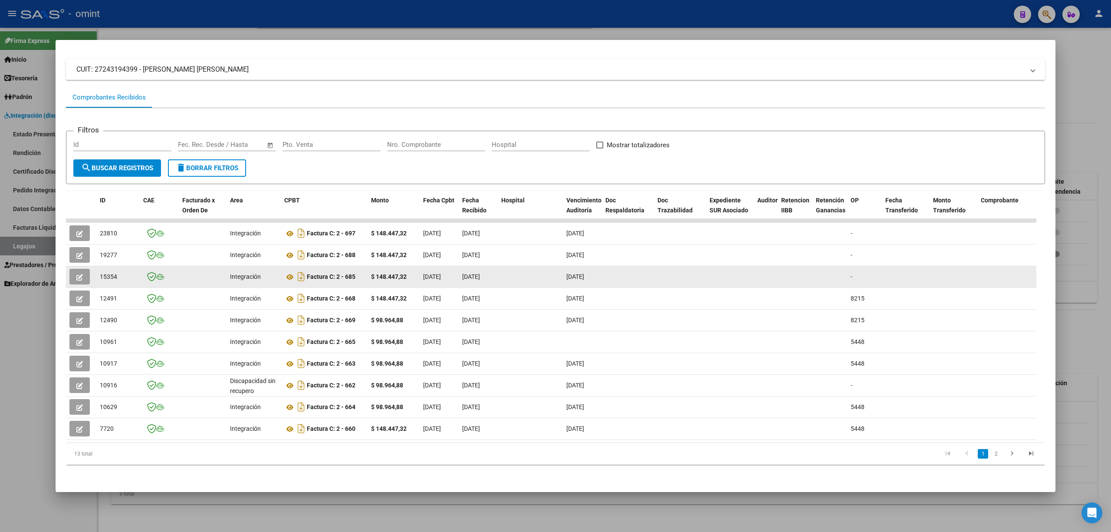
click at [75, 269] on button "button" at bounding box center [79, 277] width 20 height 16
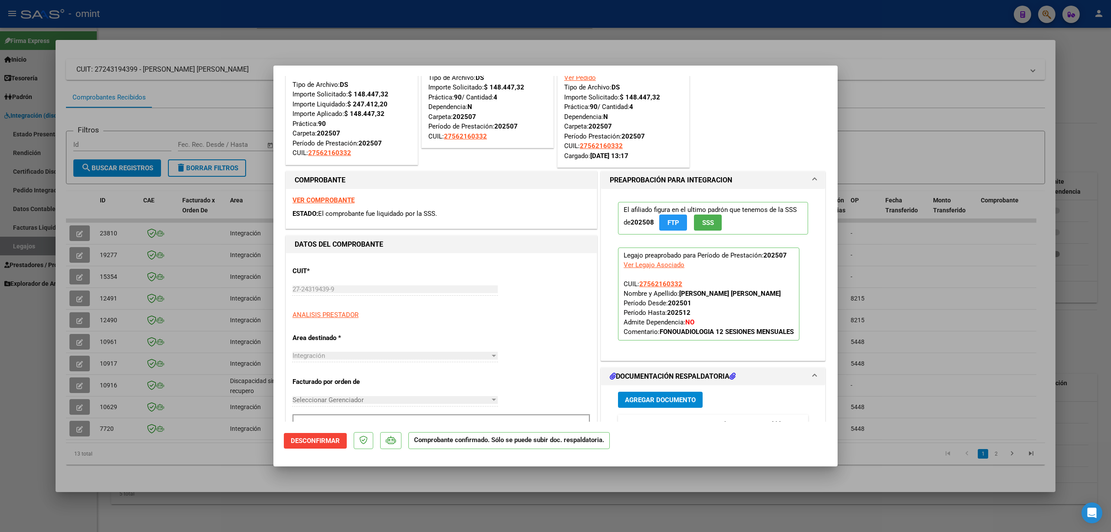
scroll to position [231, 0]
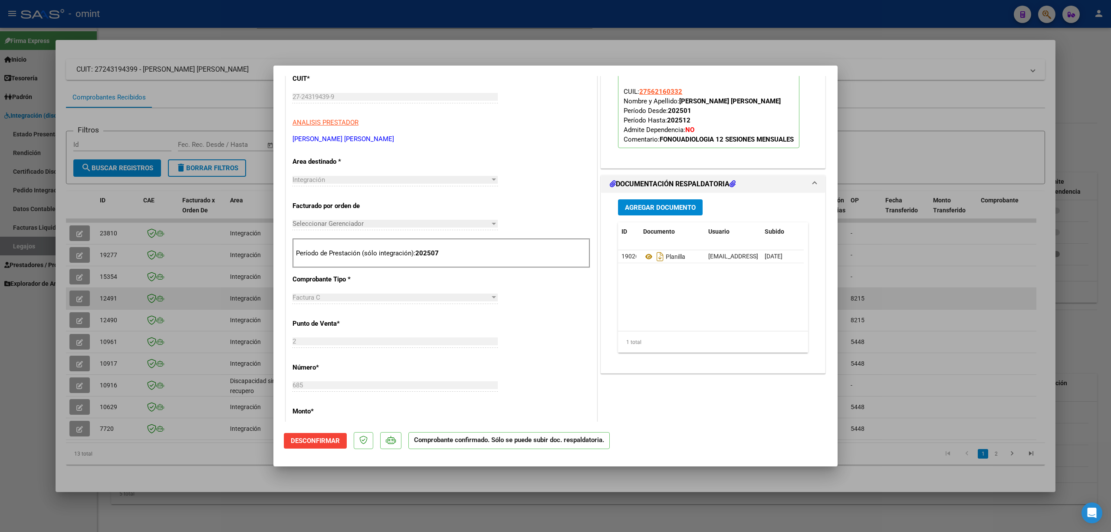
click at [938, 290] on div at bounding box center [555, 266] width 1111 height 532
type input "$ 0,00"
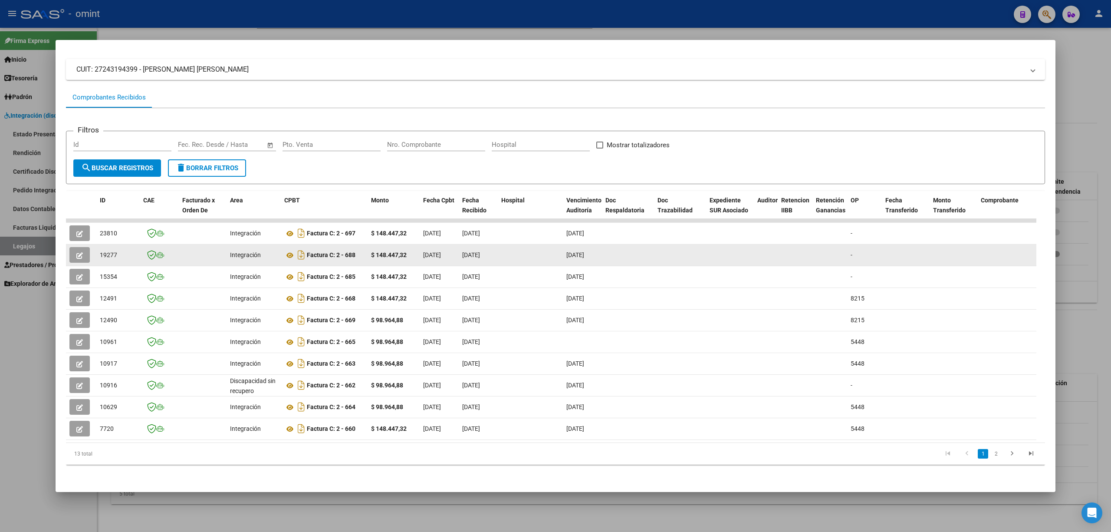
click at [75, 248] on button "button" at bounding box center [79, 255] width 20 height 16
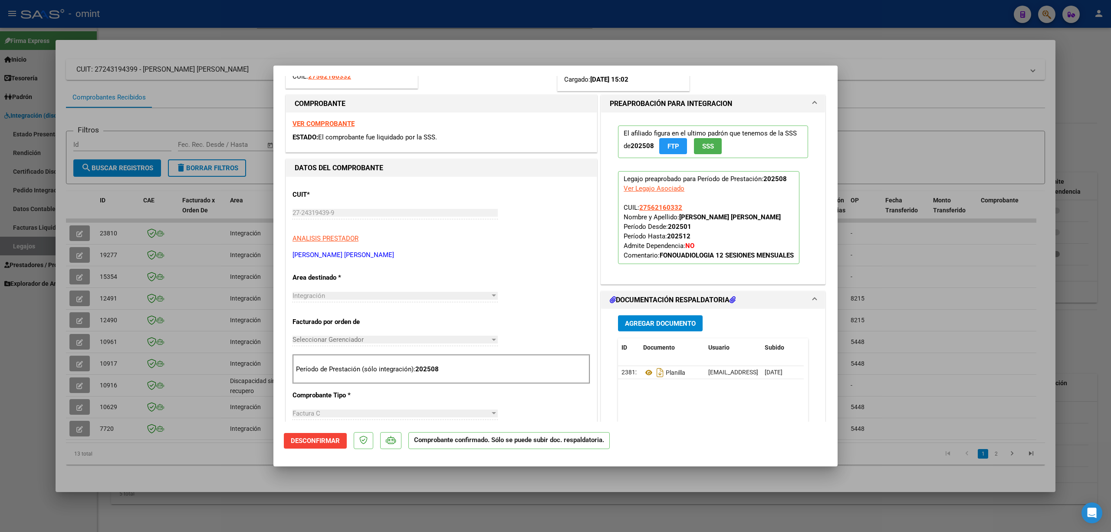
scroll to position [347, 0]
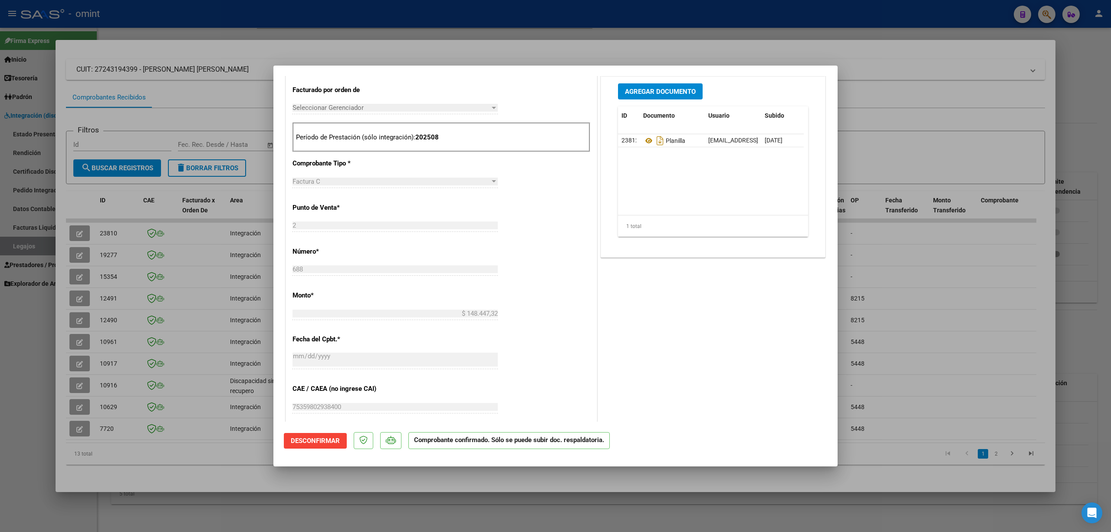
click at [903, 299] on div at bounding box center [555, 266] width 1111 height 532
type input "$ 0,00"
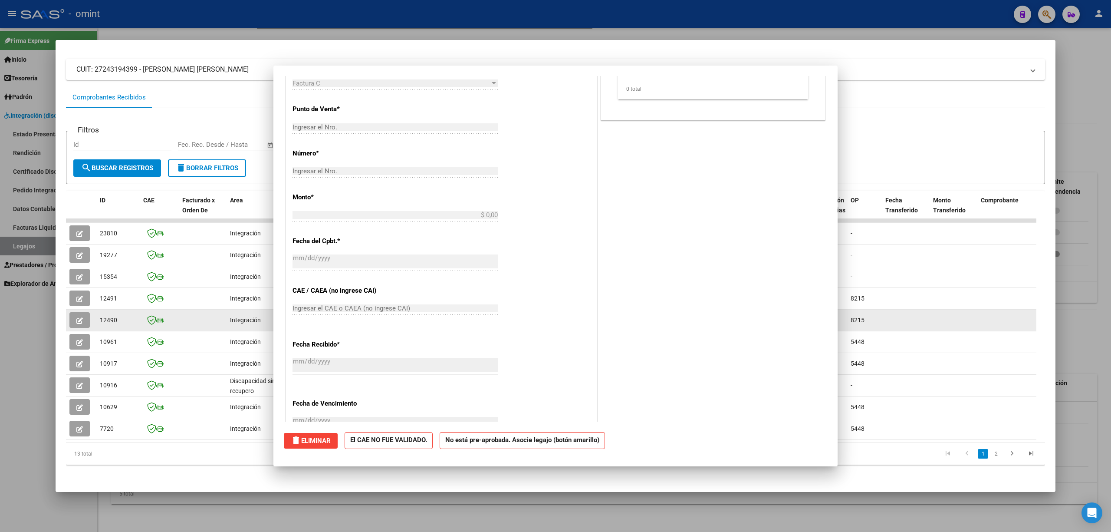
scroll to position [0, 0]
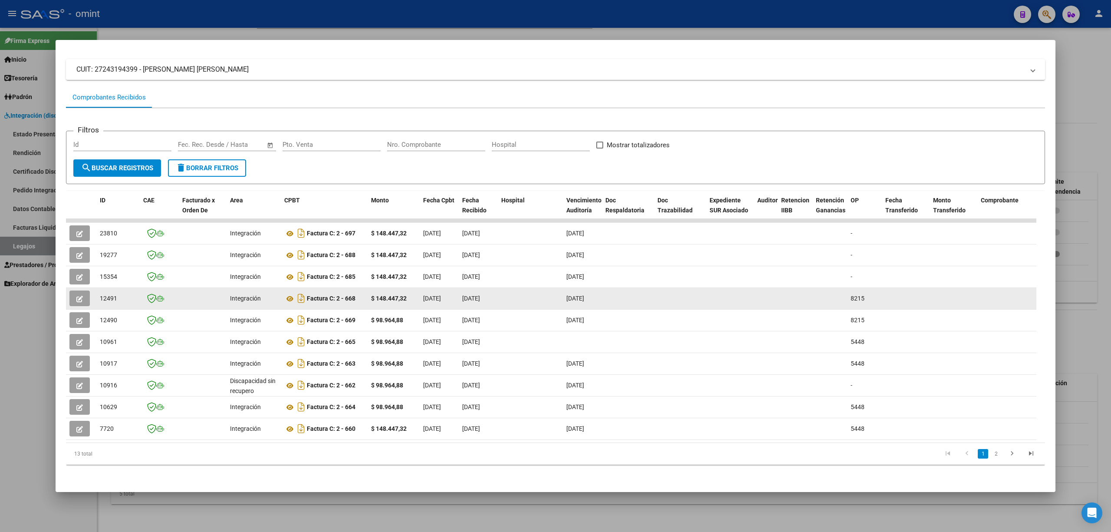
click at [75, 293] on button "button" at bounding box center [79, 298] width 20 height 16
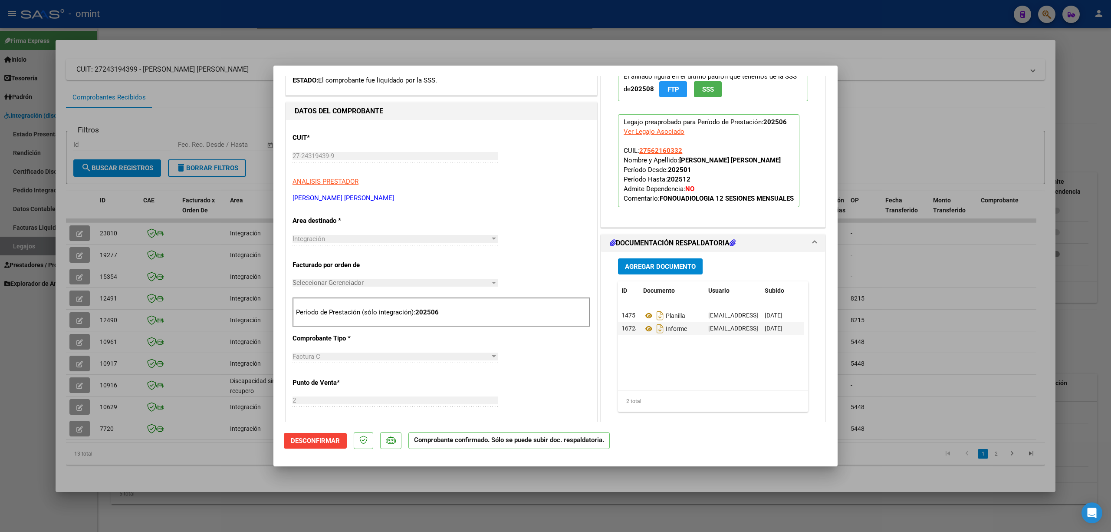
scroll to position [347, 0]
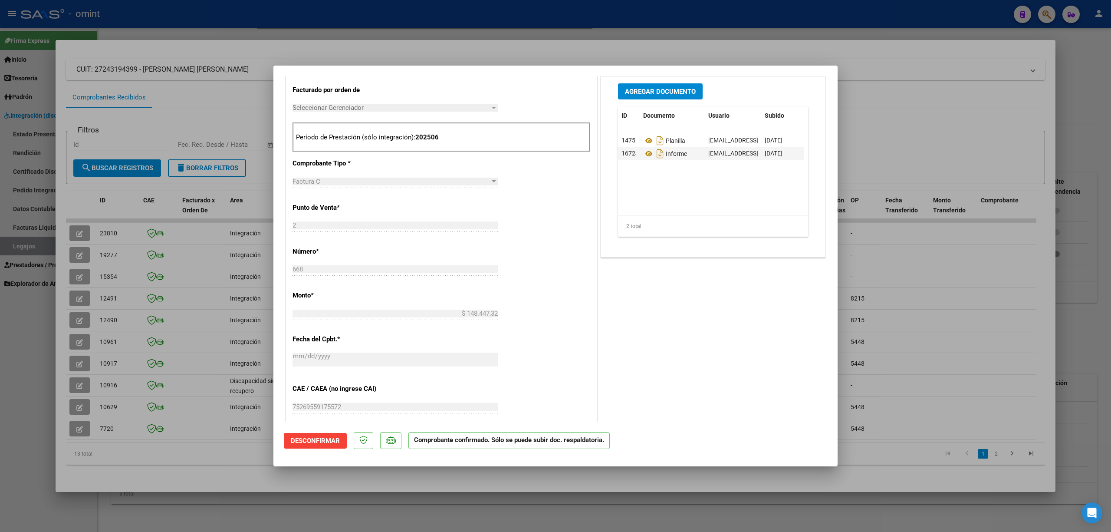
click at [877, 301] on div at bounding box center [555, 266] width 1111 height 532
type input "$ 0,00"
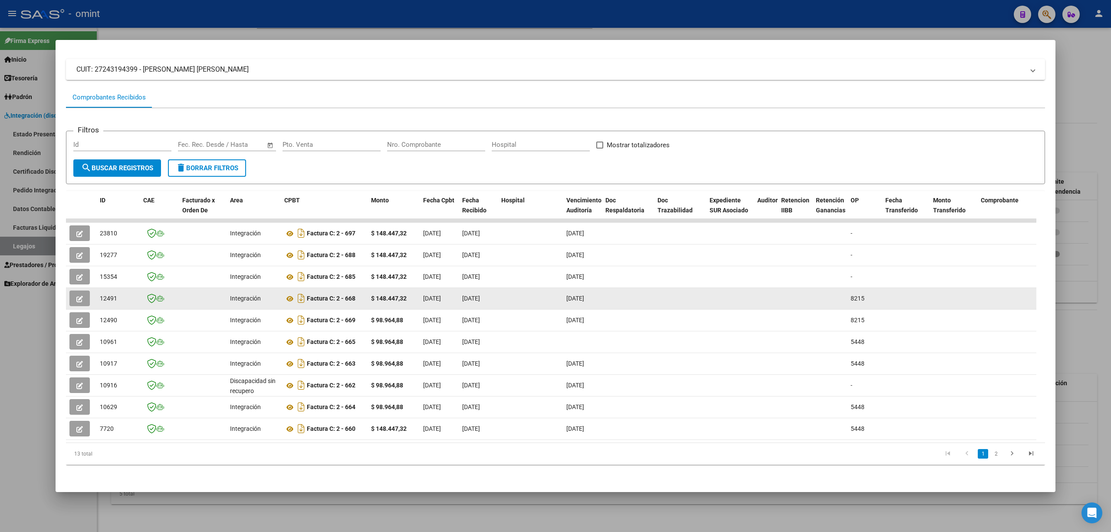
click at [77, 296] on icon "button" at bounding box center [79, 299] width 7 height 7
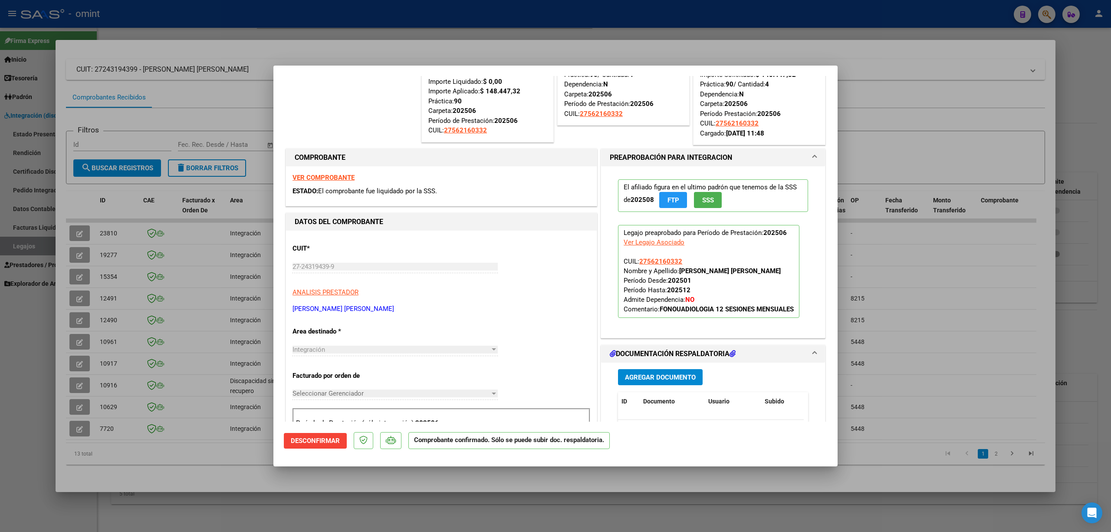
scroll to position [115, 0]
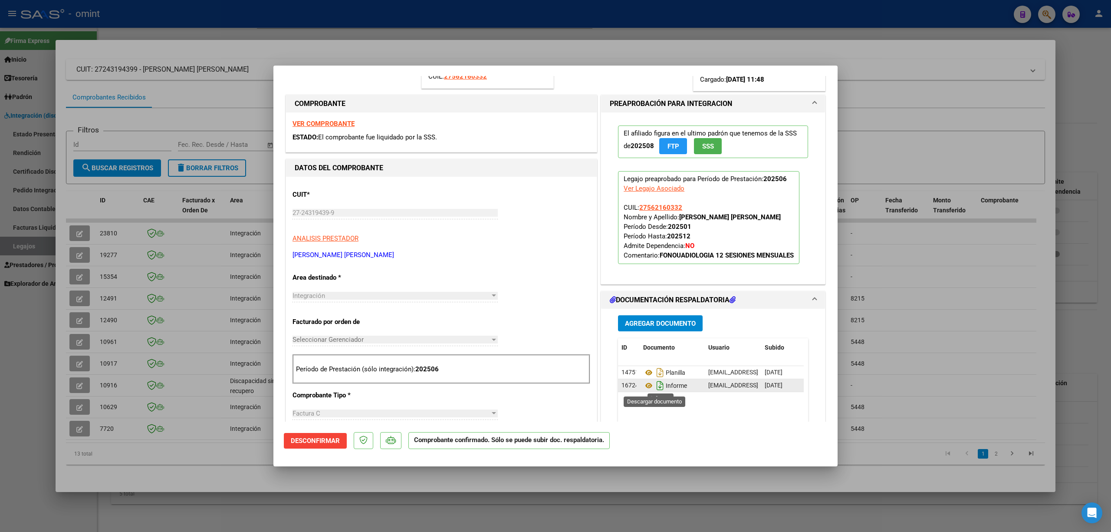
click at [656, 388] on icon "Descargar documento" at bounding box center [659, 385] width 11 height 14
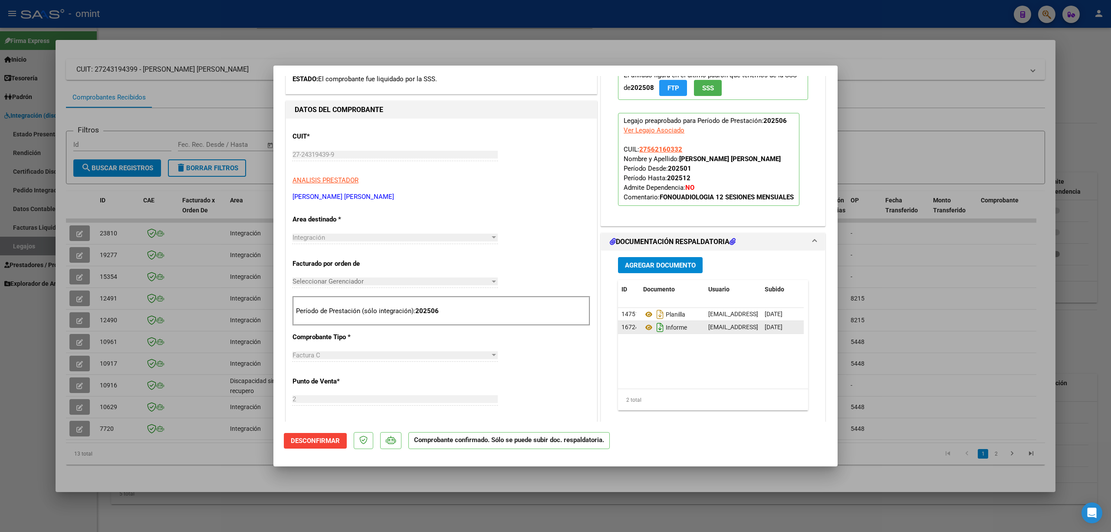
click at [656, 328] on icon "Descargar documento" at bounding box center [659, 327] width 11 height 14
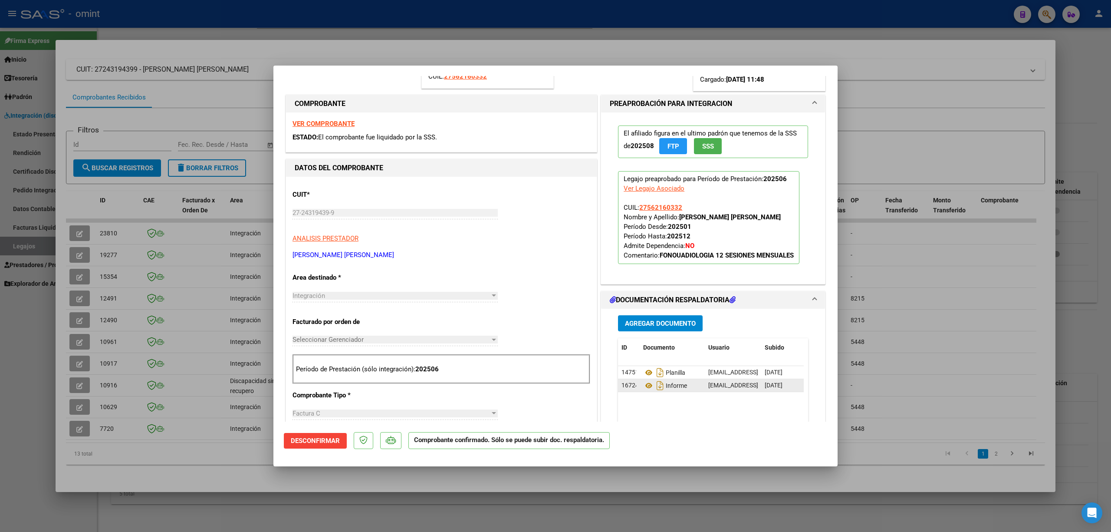
scroll to position [58, 0]
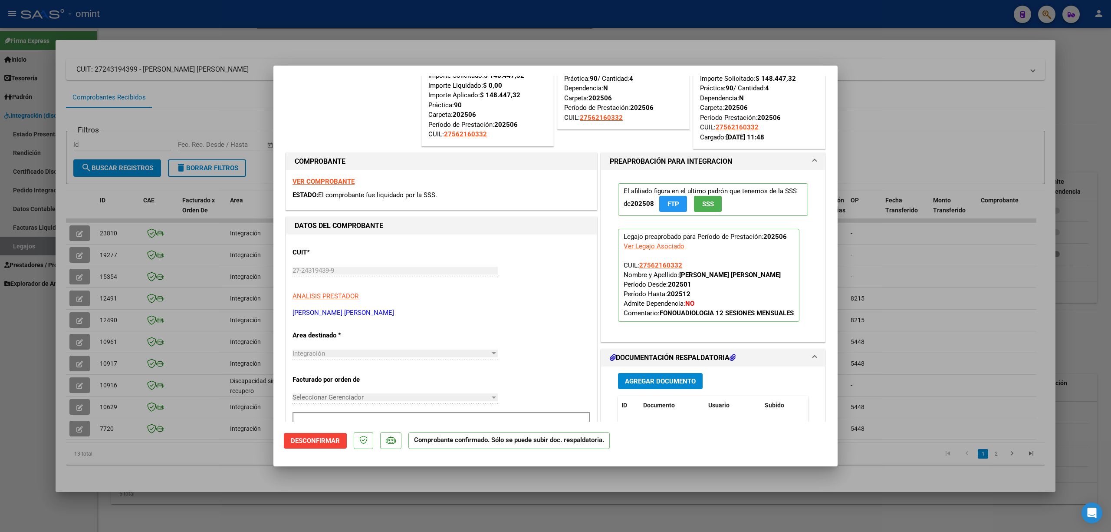
click at [799, 164] on span "PREAPROBACIÓN PARA INTEGRACION" at bounding box center [711, 161] width 203 height 10
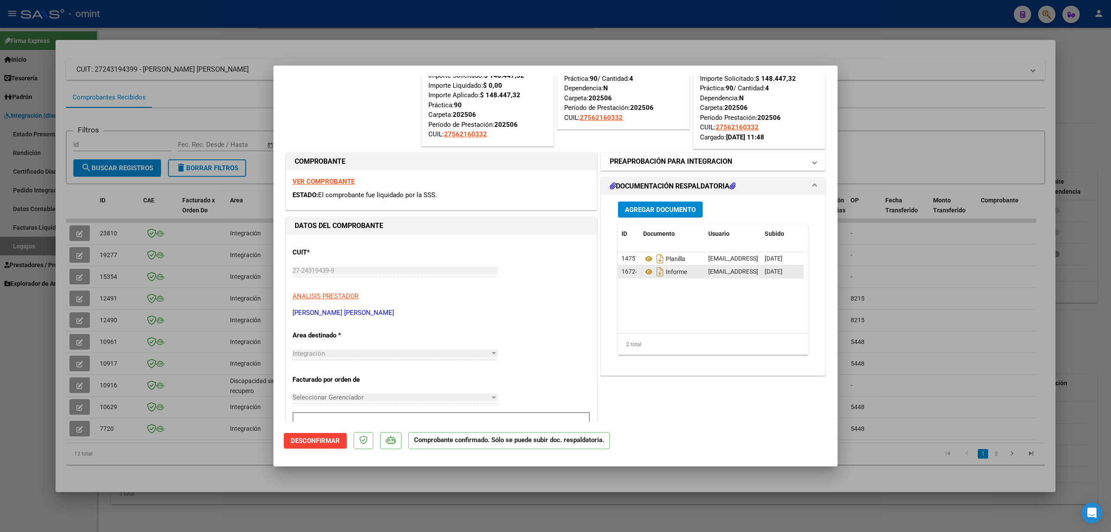
click at [813, 159] on span at bounding box center [814, 161] width 3 height 10
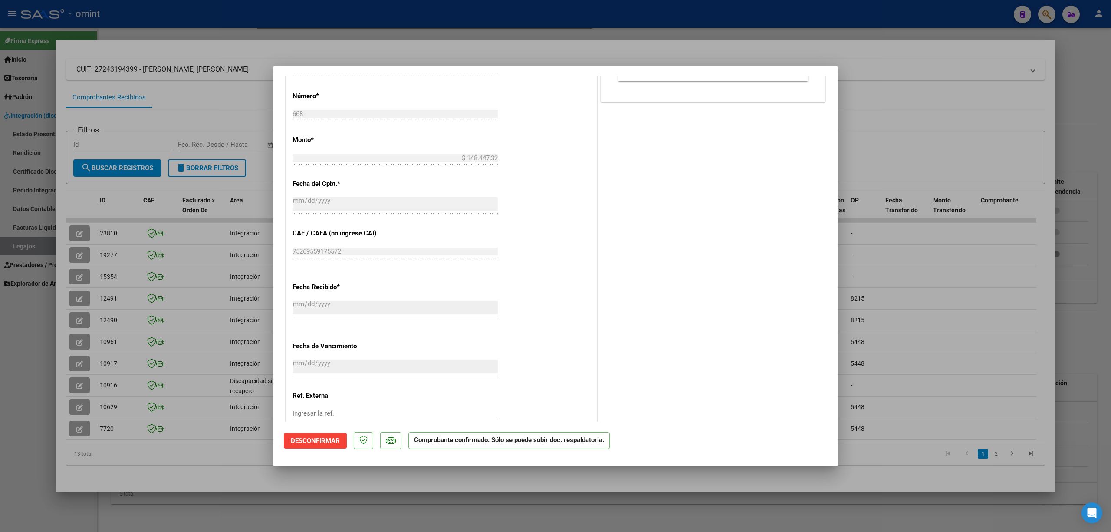
scroll to position [563, 0]
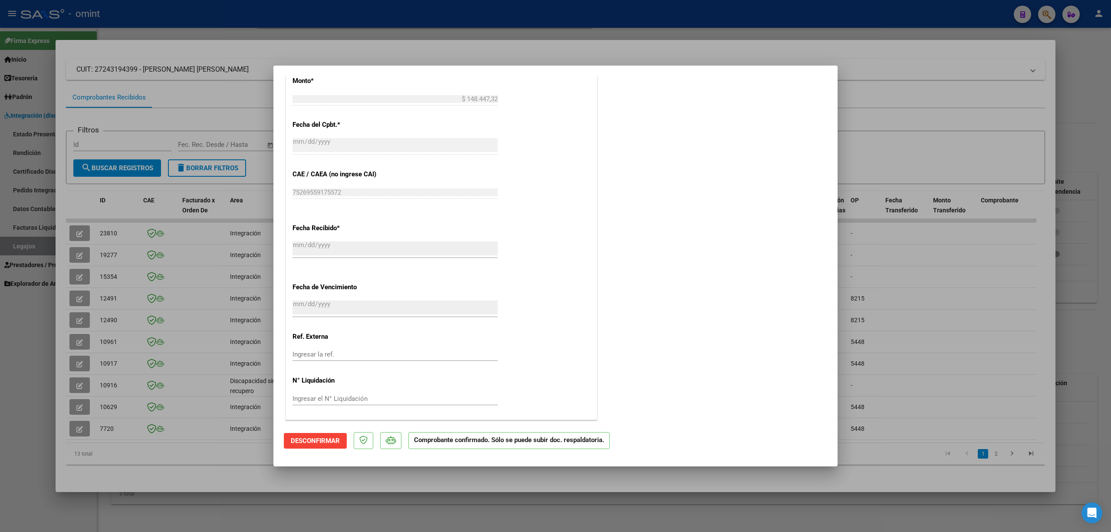
drag, startPoint x: 200, startPoint y: 96, endPoint x: 200, endPoint y: 91, distance: 4.8
click at [200, 94] on div at bounding box center [555, 266] width 1111 height 532
type input "$ 0,00"
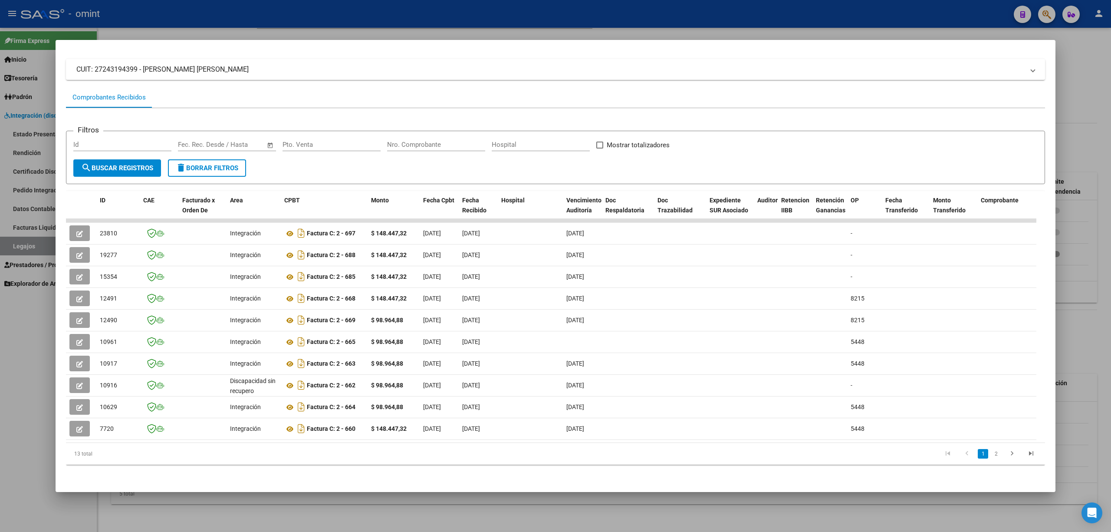
click at [235, 21] on div at bounding box center [555, 266] width 1111 height 532
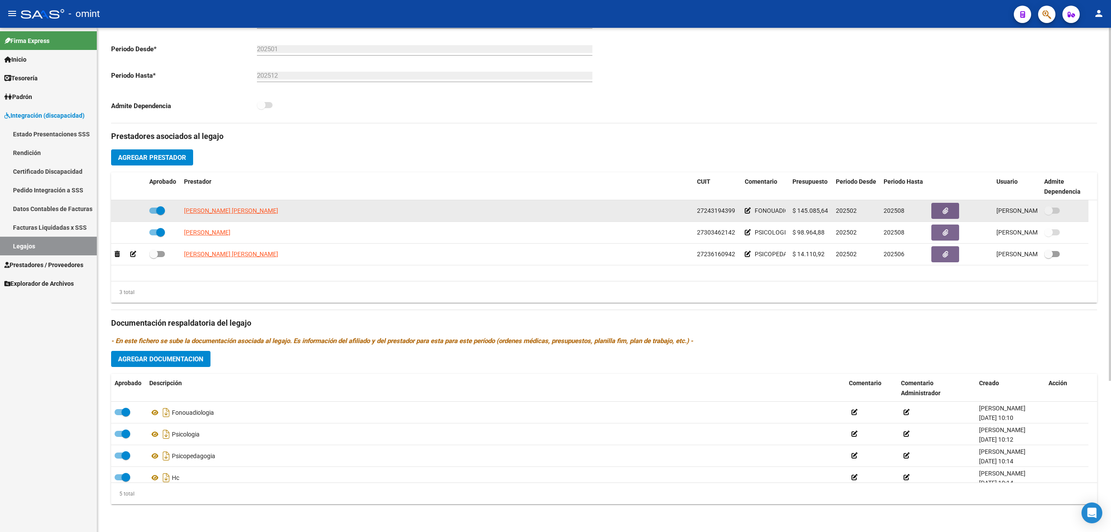
click at [152, 209] on span at bounding box center [157, 210] width 16 height 6
click at [153, 214] on input "checkbox" at bounding box center [153, 214] width 0 height 0
checkbox input "false"
click at [135, 210] on icon at bounding box center [133, 210] width 6 height 6
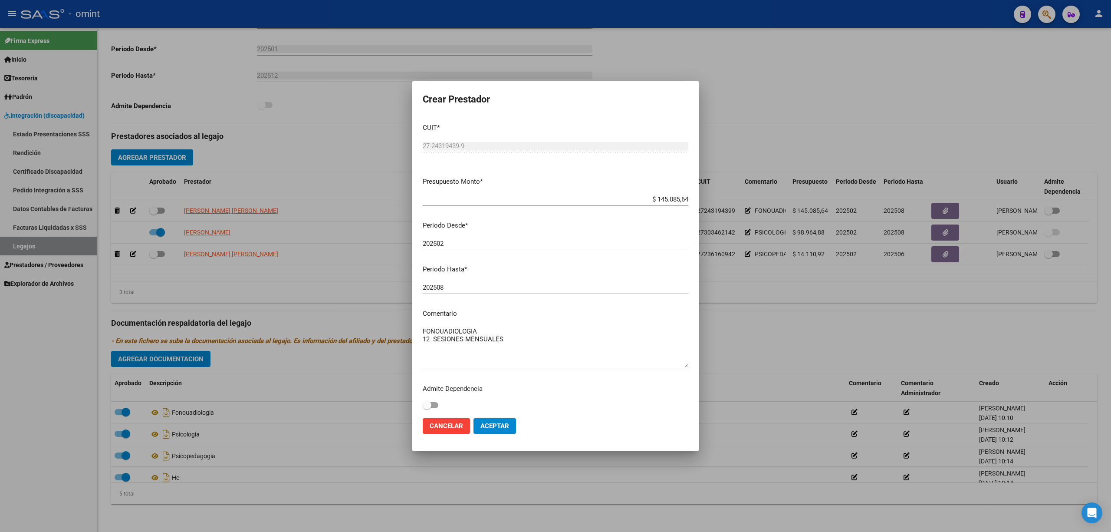
click at [460, 282] on div "202508 Ingresar el periodo" at bounding box center [556, 287] width 266 height 13
type input "202512"
click at [473, 418] on button "Aceptar" at bounding box center [494, 426] width 43 height 16
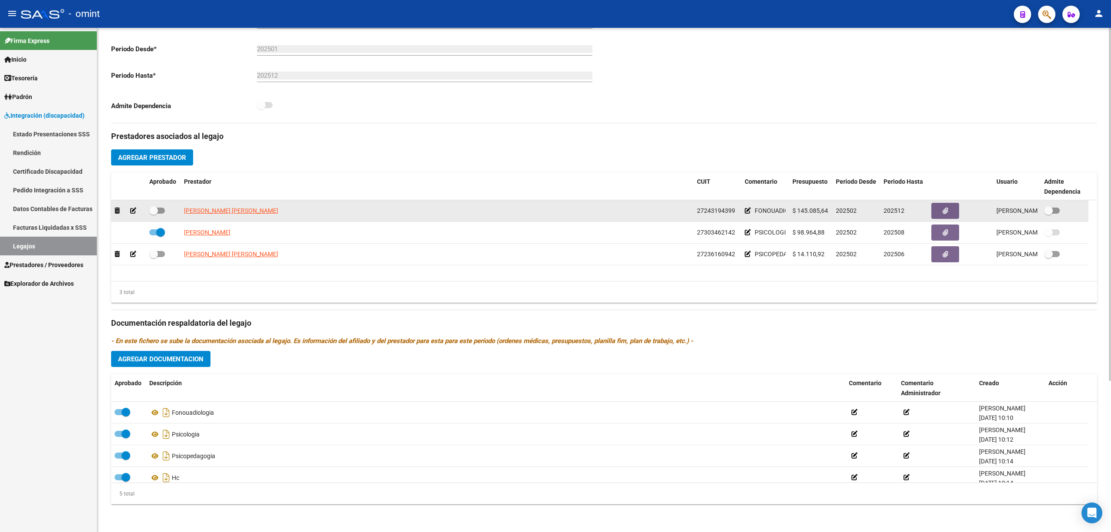
click at [158, 208] on span at bounding box center [157, 210] width 16 height 6
click at [154, 214] on input "checkbox" at bounding box center [153, 214] width 0 height 0
checkbox input "true"
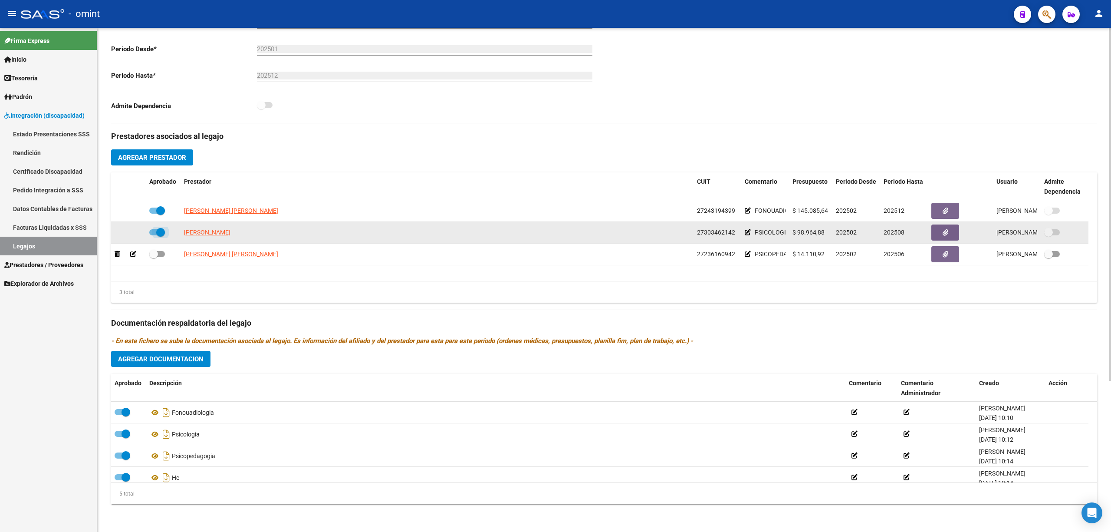
click at [158, 231] on span at bounding box center [160, 232] width 9 height 9
click at [154, 235] on input "checkbox" at bounding box center [153, 235] width 0 height 0
checkbox input "false"
click at [132, 233] on icon at bounding box center [133, 232] width 6 height 6
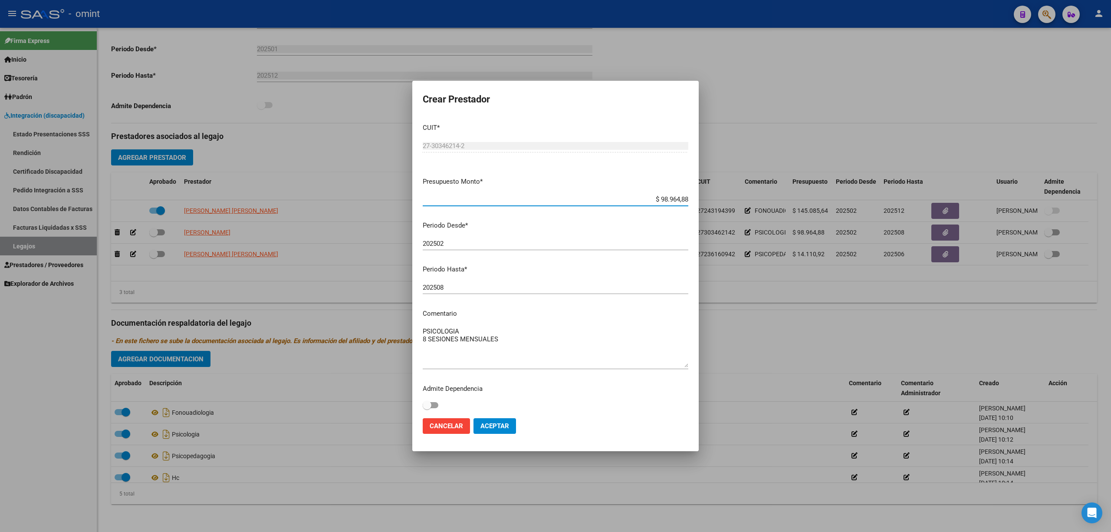
click at [455, 287] on input "202508" at bounding box center [556, 287] width 266 height 8
type input "202512"
click at [492, 423] on span "Aceptar" at bounding box center [494, 426] width 29 height 8
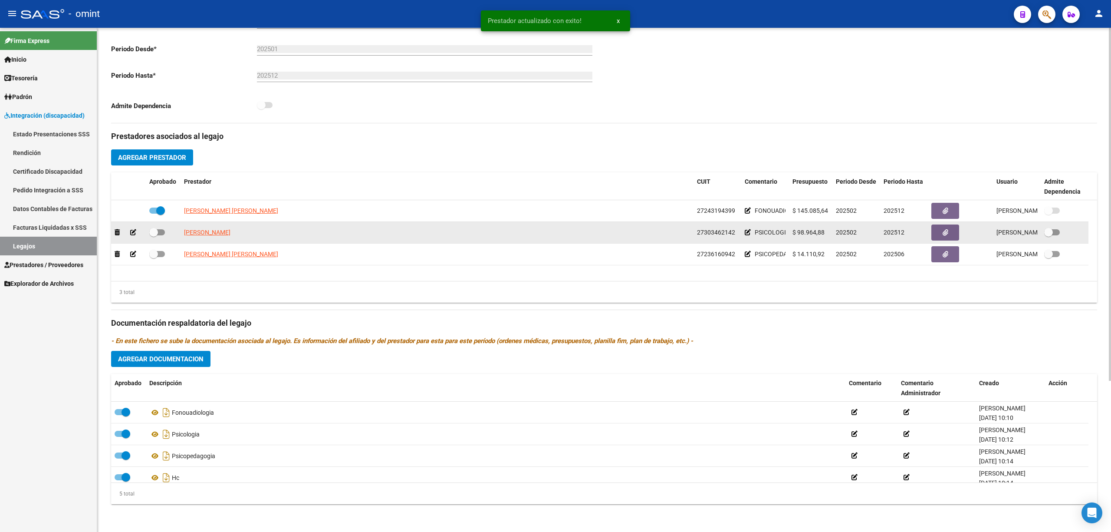
click at [157, 231] on span at bounding box center [153, 232] width 9 height 9
click at [154, 235] on input "checkbox" at bounding box center [153, 235] width 0 height 0
checkbox input "true"
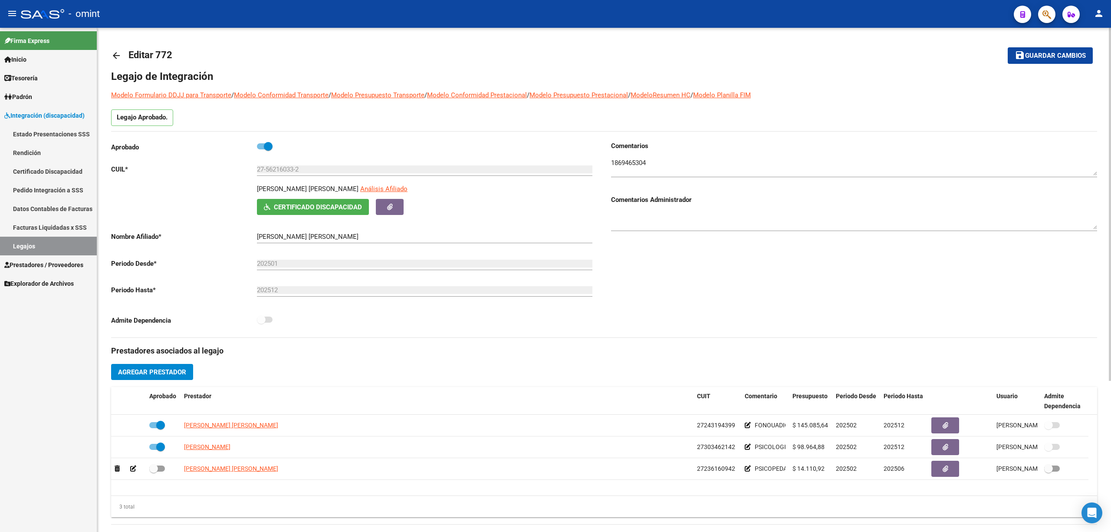
click at [459, 73] on h1 "Legajo de Integración" at bounding box center [604, 76] width 986 height 14
click at [1052, 60] on button "save Guardar cambios" at bounding box center [1050, 55] width 85 height 16
click at [1030, 55] on span "Guardar cambios" at bounding box center [1055, 56] width 61 height 8
